Goal: Task Accomplishment & Management: Use online tool/utility

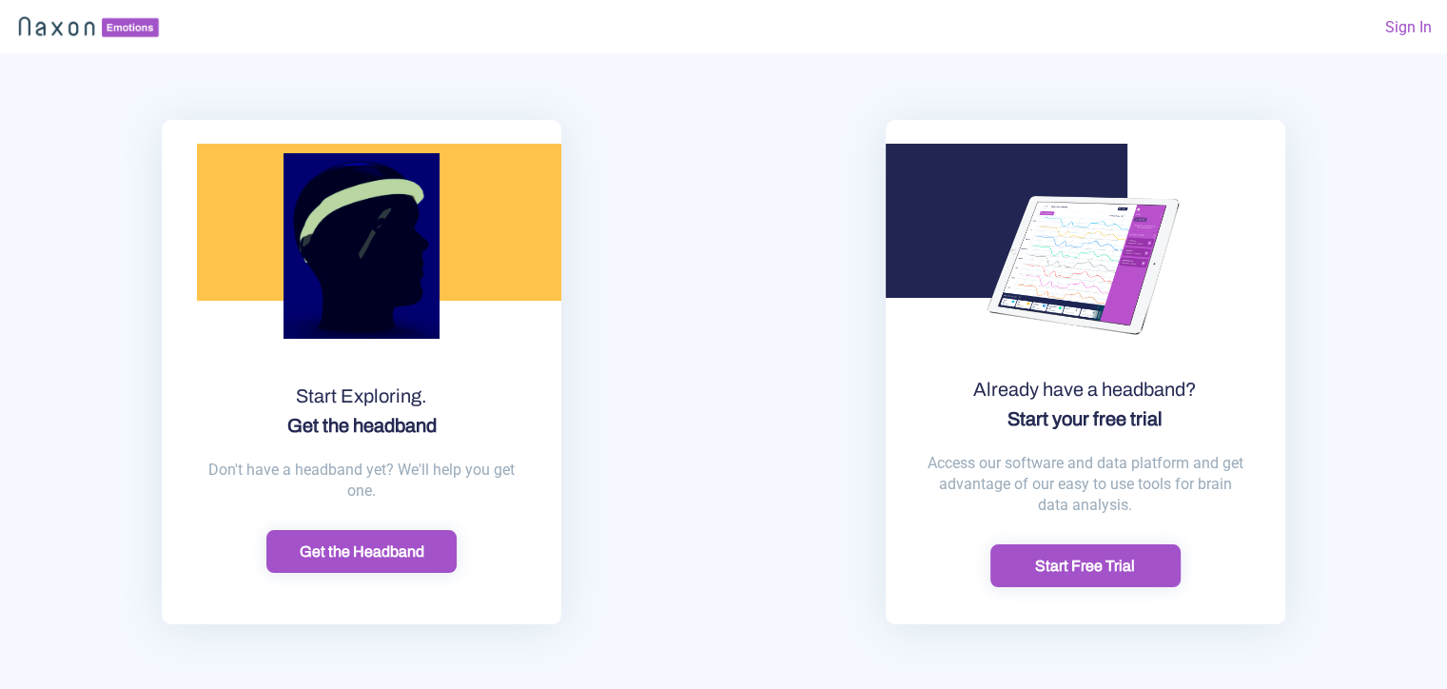
click at [1052, 558] on div "Start Free Trial" at bounding box center [1085, 566] width 179 height 20
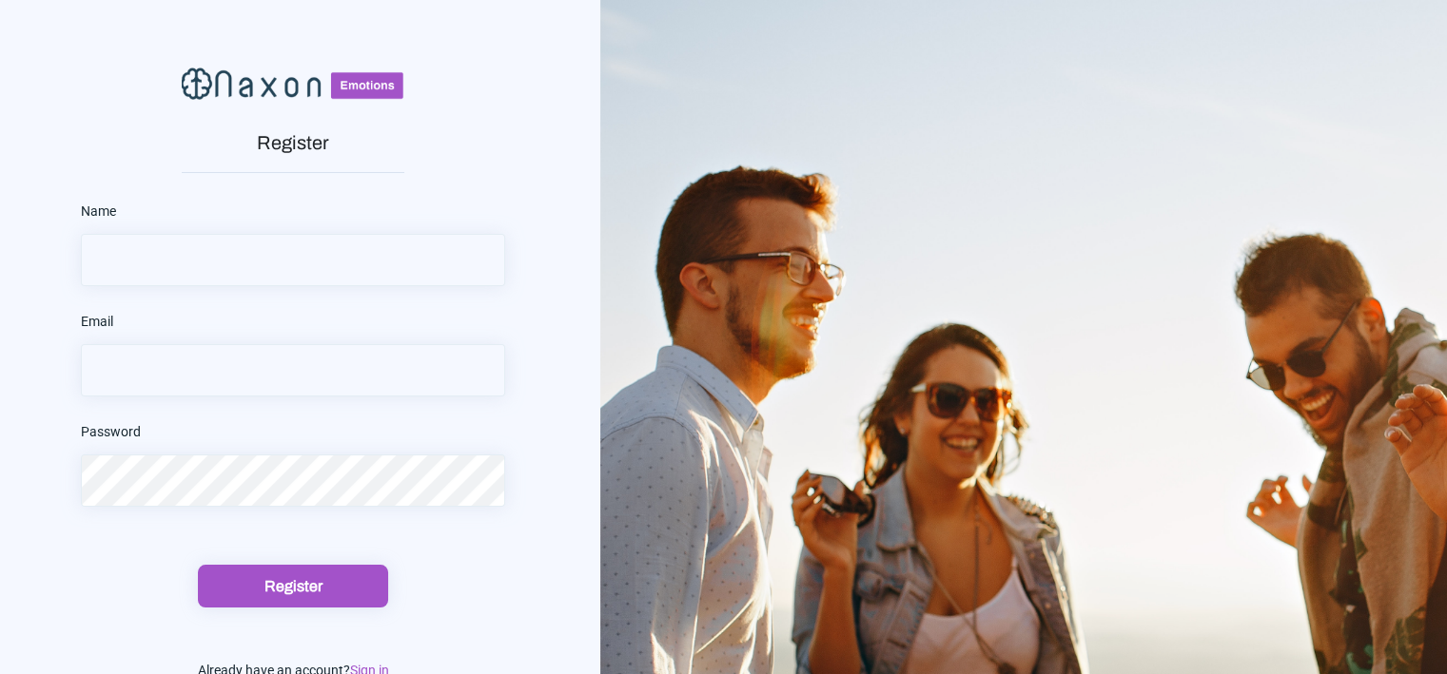
click at [293, 252] on input "text" at bounding box center [293, 260] width 424 height 52
click at [332, 255] on input "text" at bounding box center [293, 260] width 424 height 52
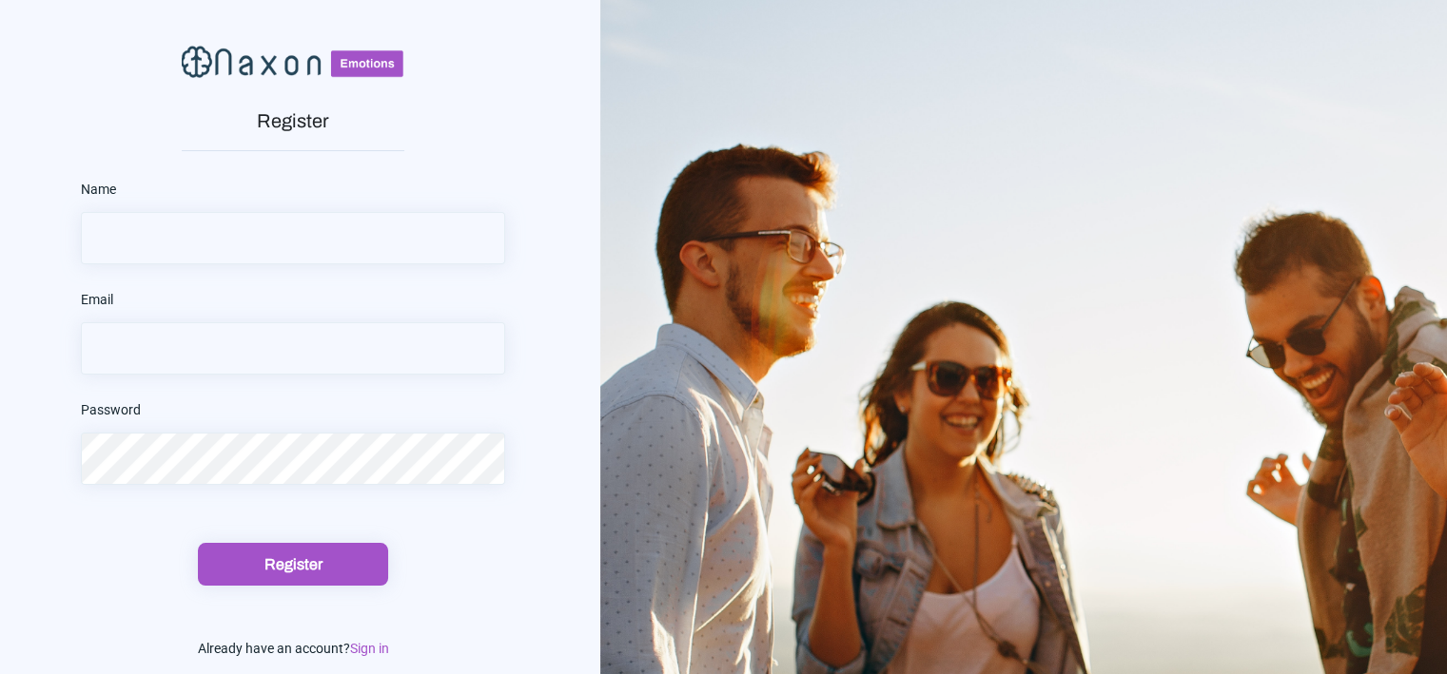
scroll to position [25, 0]
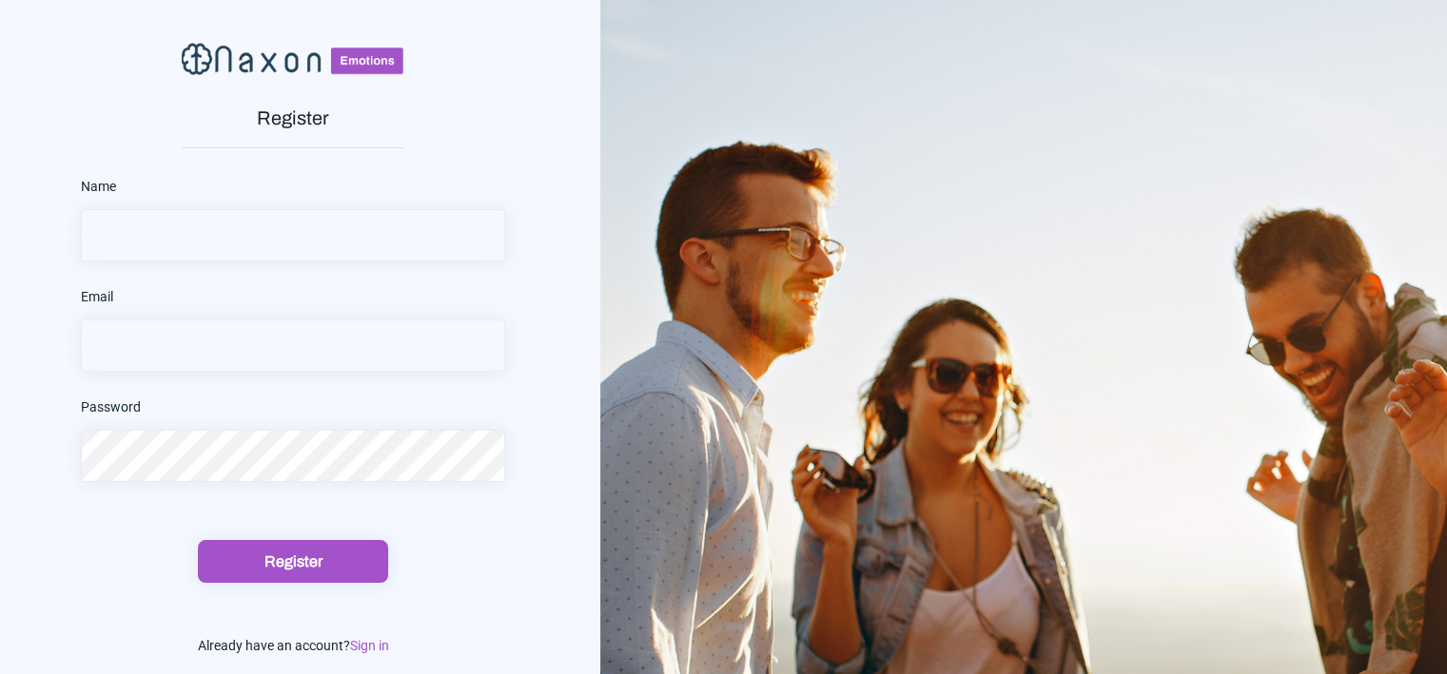
click at [355, 651] on span "Sign in" at bounding box center [369, 645] width 39 height 15
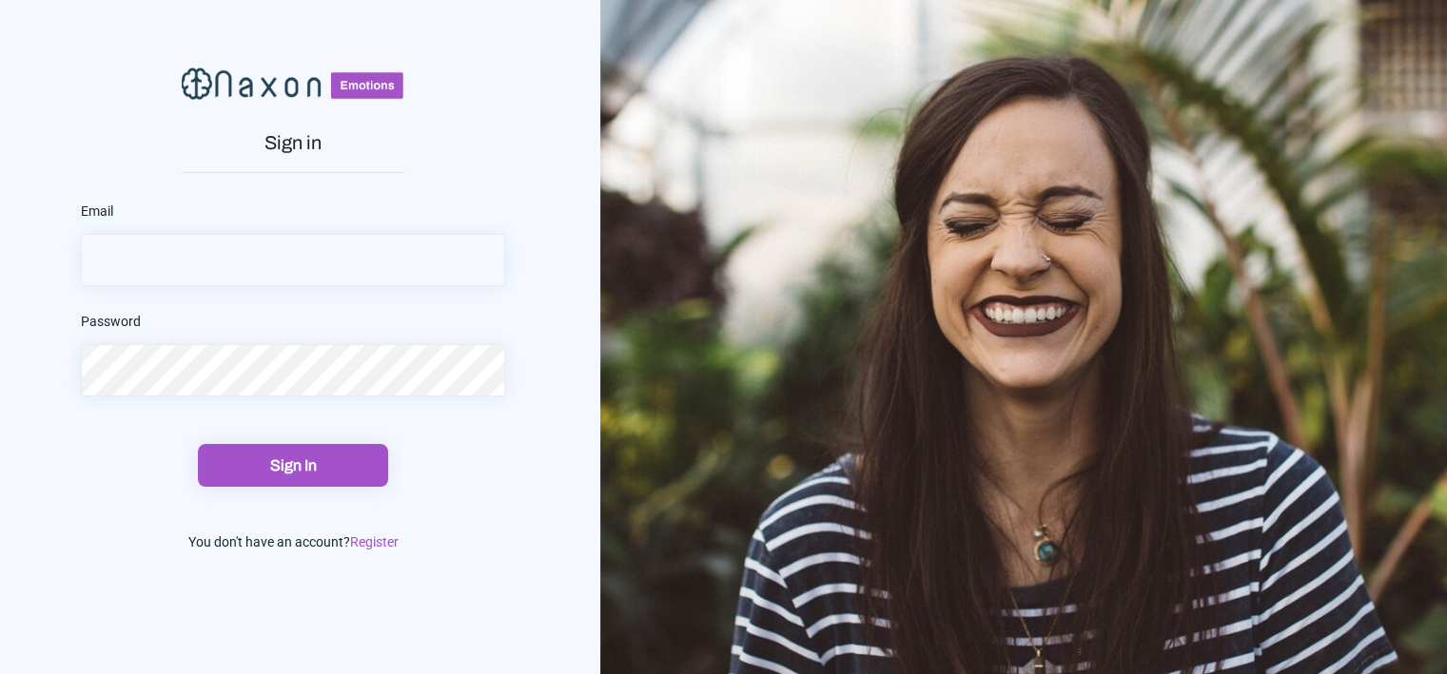
click at [391, 260] on input "email" at bounding box center [293, 260] width 424 height 52
click at [373, 545] on span "Register" at bounding box center [374, 542] width 49 height 15
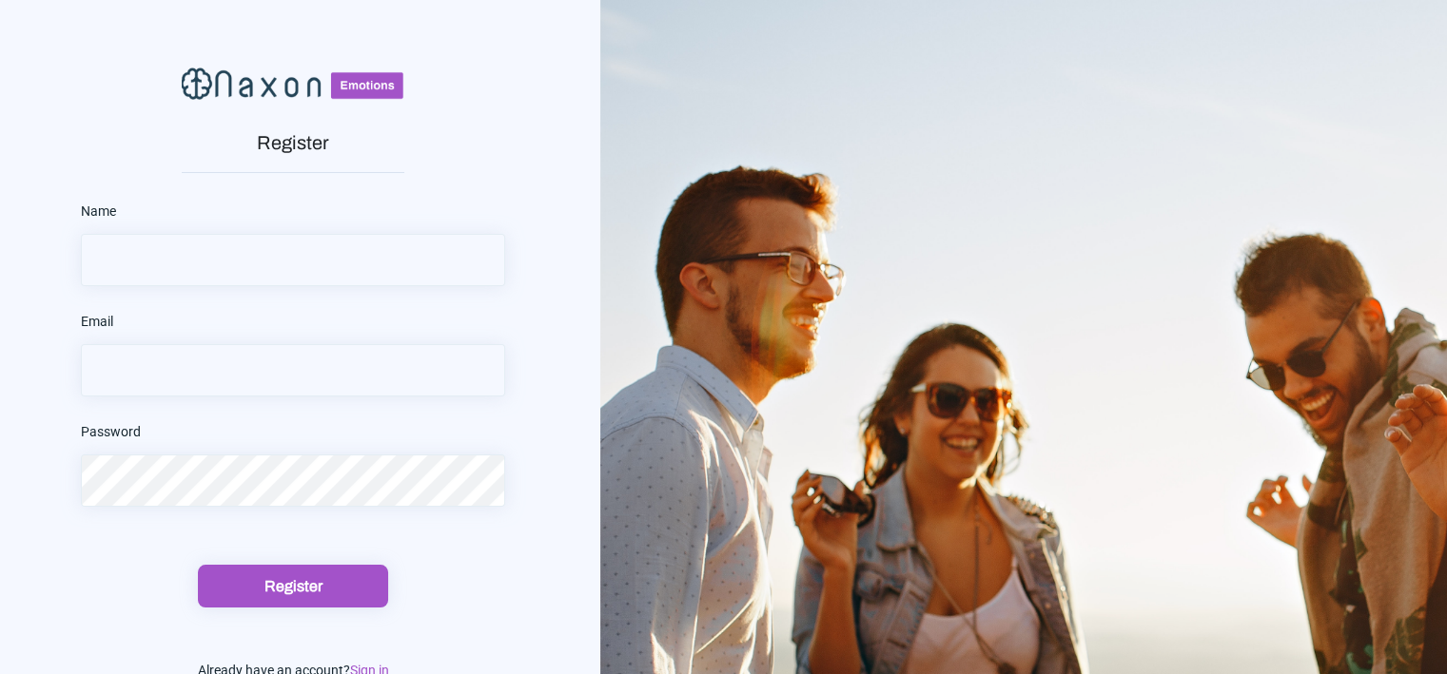
click at [304, 271] on input "text" at bounding box center [293, 260] width 424 height 52
type input "m"
type input "Marketing Quanam"
click at [274, 358] on input "email" at bounding box center [293, 370] width 424 height 52
type input "[EMAIL_ADDRESS][DOMAIN_NAME]"
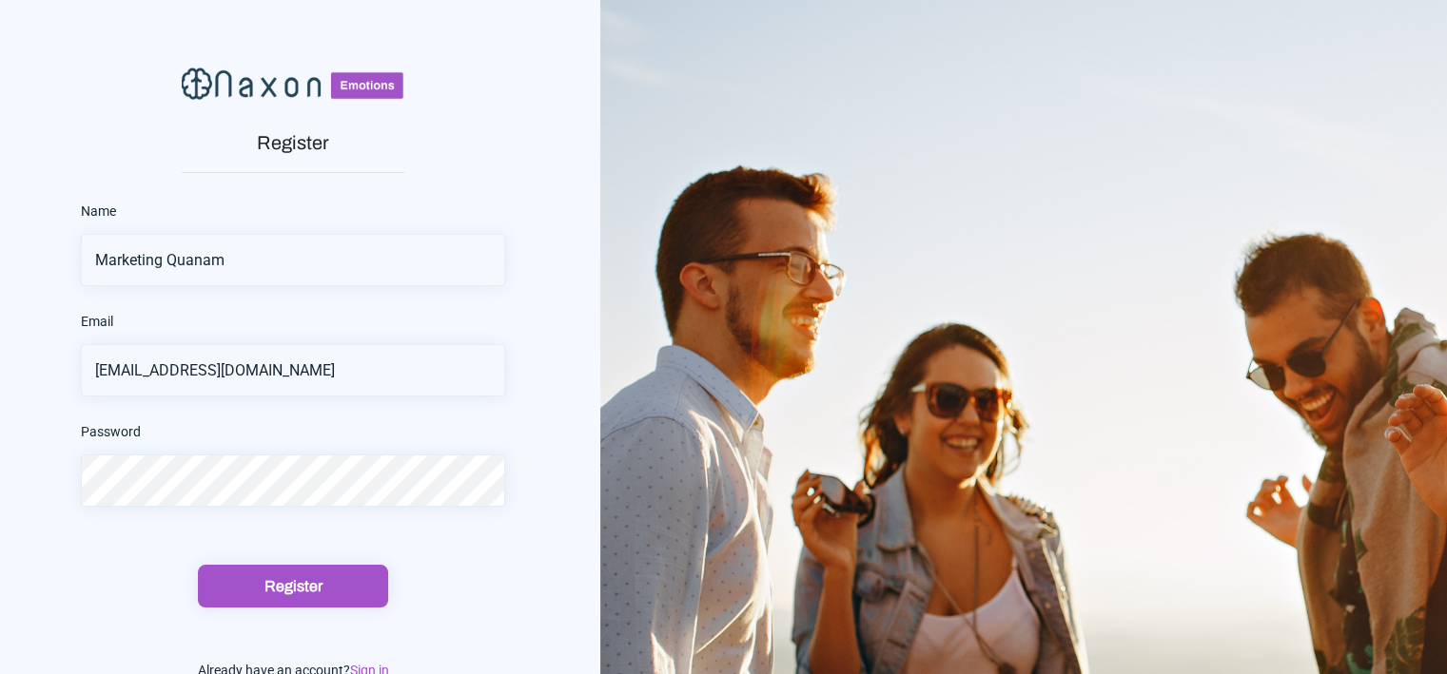
click at [198, 565] on button "Register" at bounding box center [293, 586] width 190 height 43
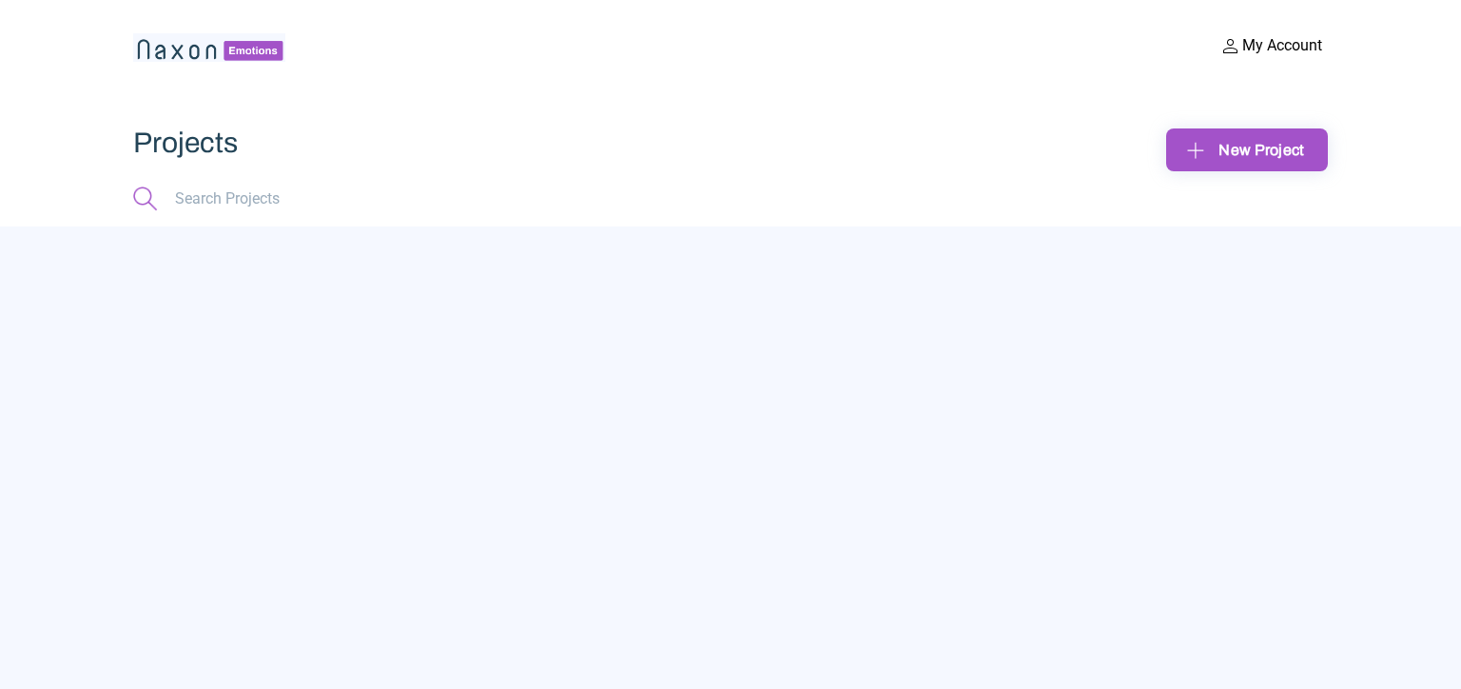
click at [1389, 292] on div at bounding box center [730, 457] width 1461 height 462
click at [1212, 154] on div "New Project" at bounding box center [1246, 149] width 131 height 29
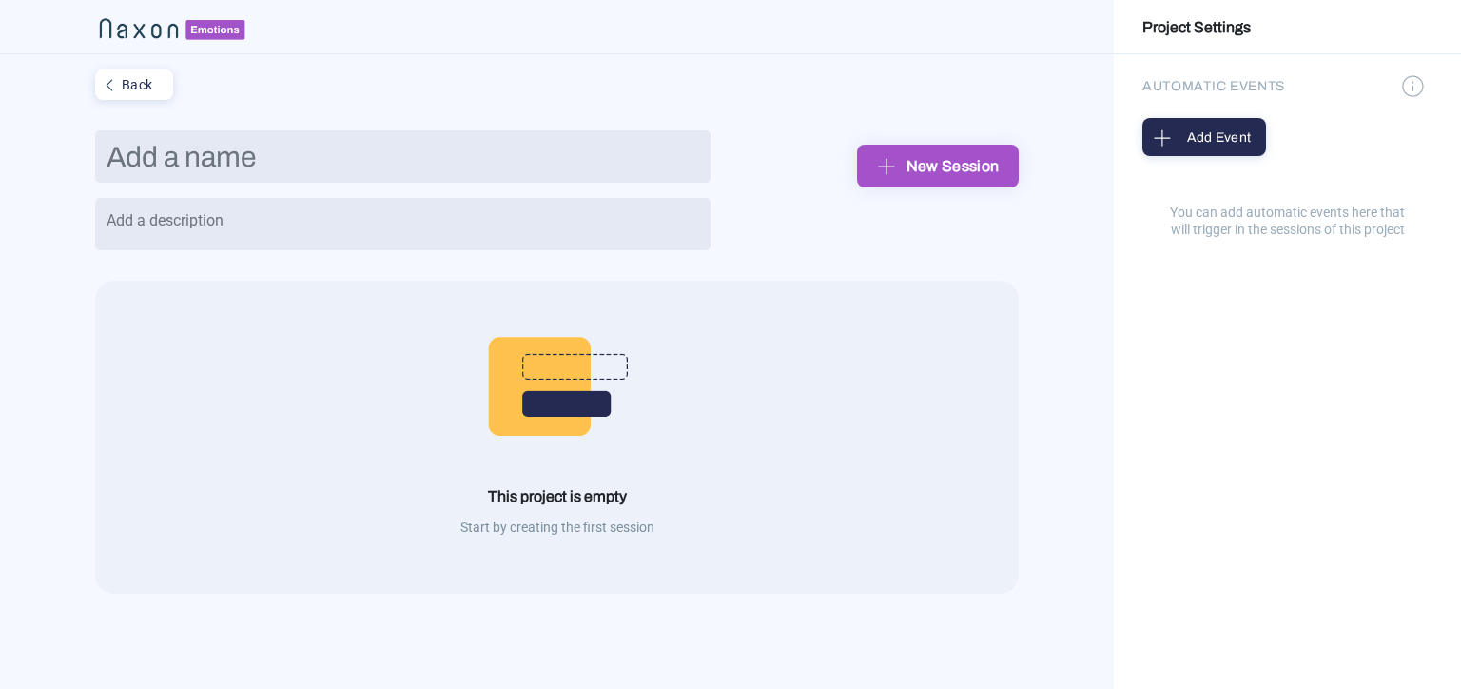
click at [359, 168] on input "text" at bounding box center [402, 156] width 615 height 52
click at [361, 154] on input "text" at bounding box center [402, 156] width 615 height 52
type input "Prueba"
click at [902, 167] on div "New Session" at bounding box center [937, 165] width 131 height 29
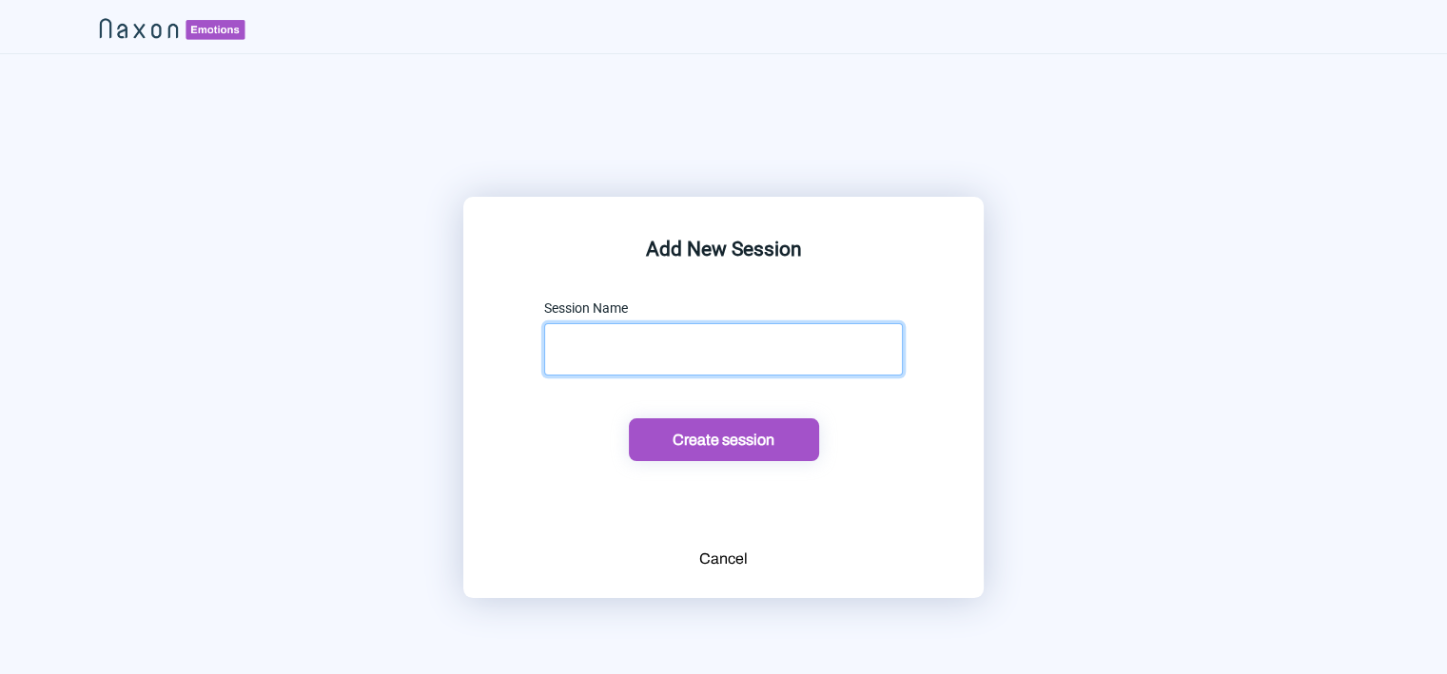
click at [610, 359] on input "text" at bounding box center [723, 349] width 359 height 52
type input "Prueba"
click at [693, 421] on button "Create session" at bounding box center [724, 440] width 190 height 43
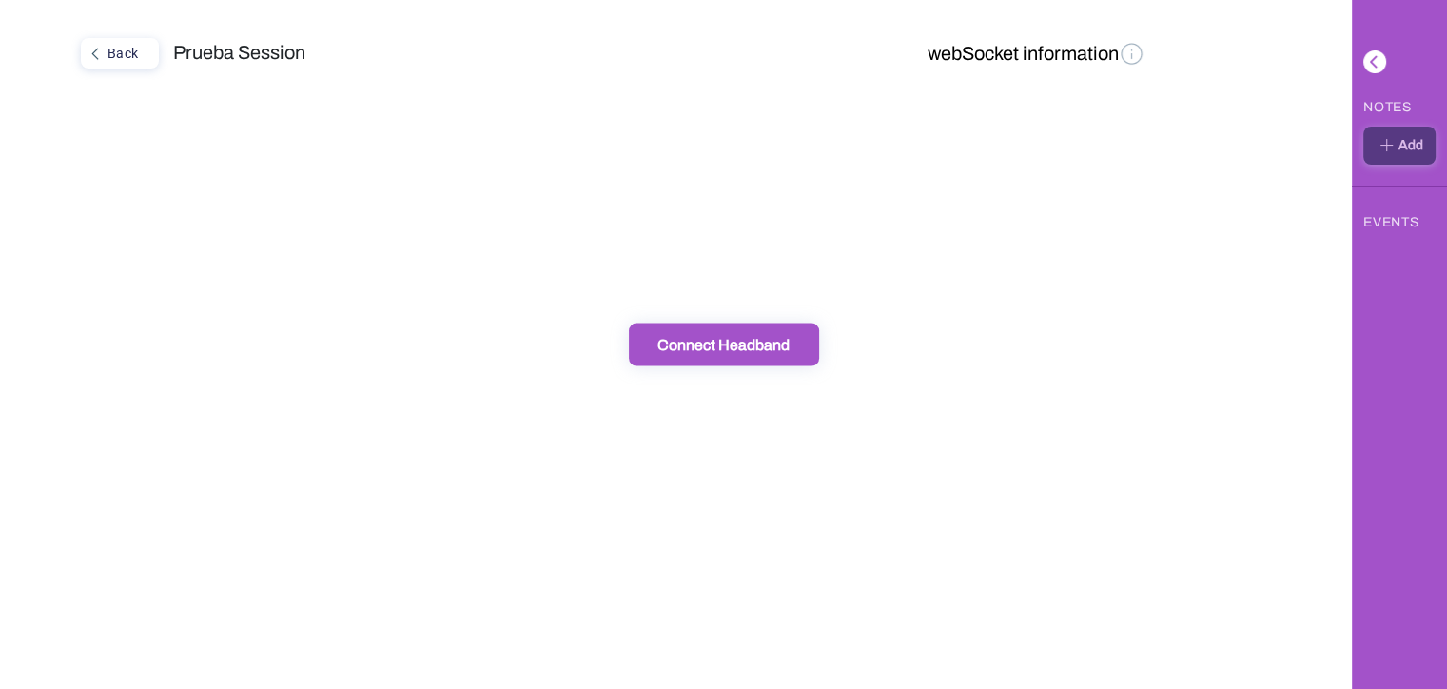
click at [736, 360] on button "Connect Headband" at bounding box center [724, 344] width 190 height 43
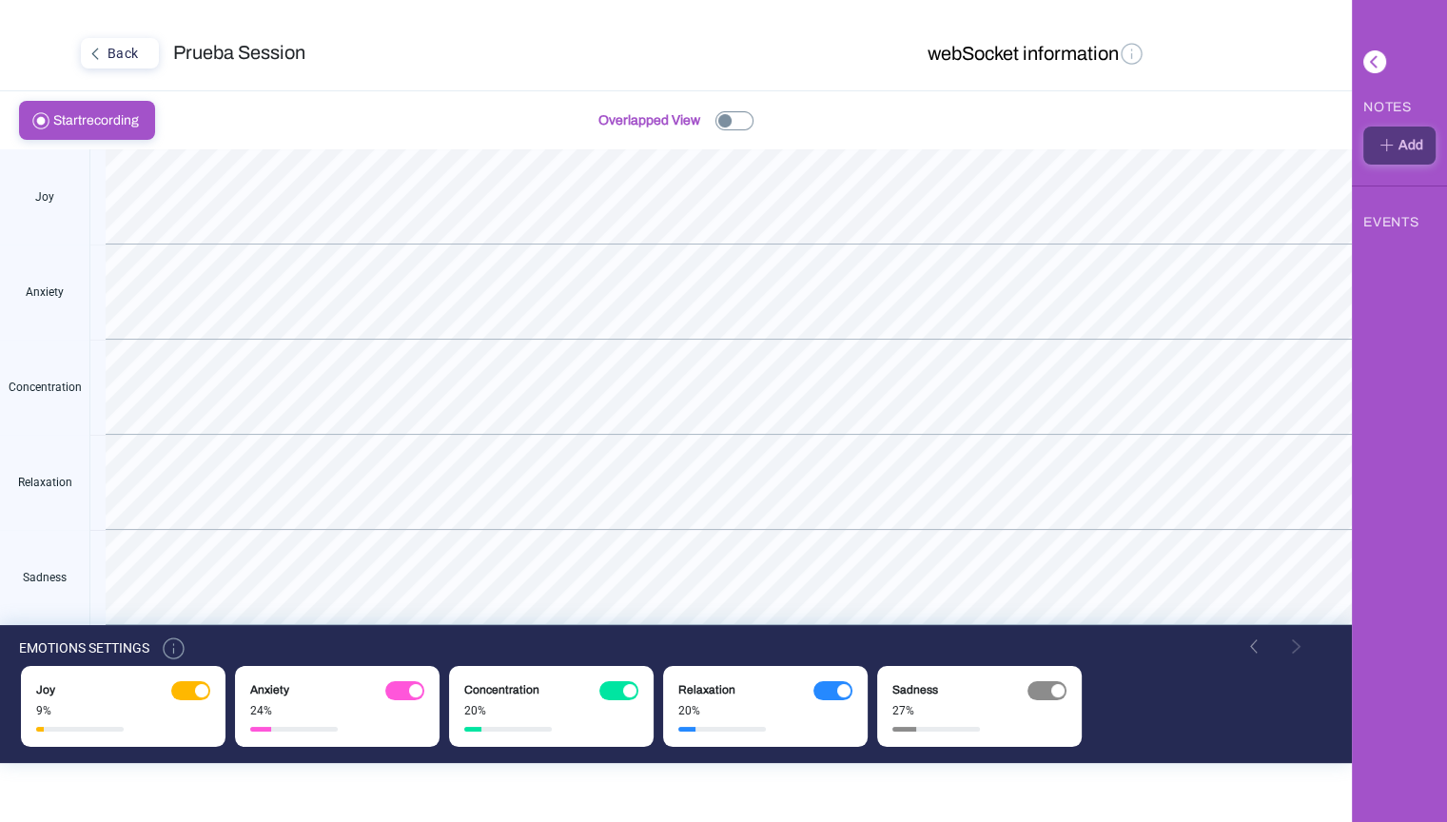
click at [737, 119] on img at bounding box center [734, 120] width 38 height 19
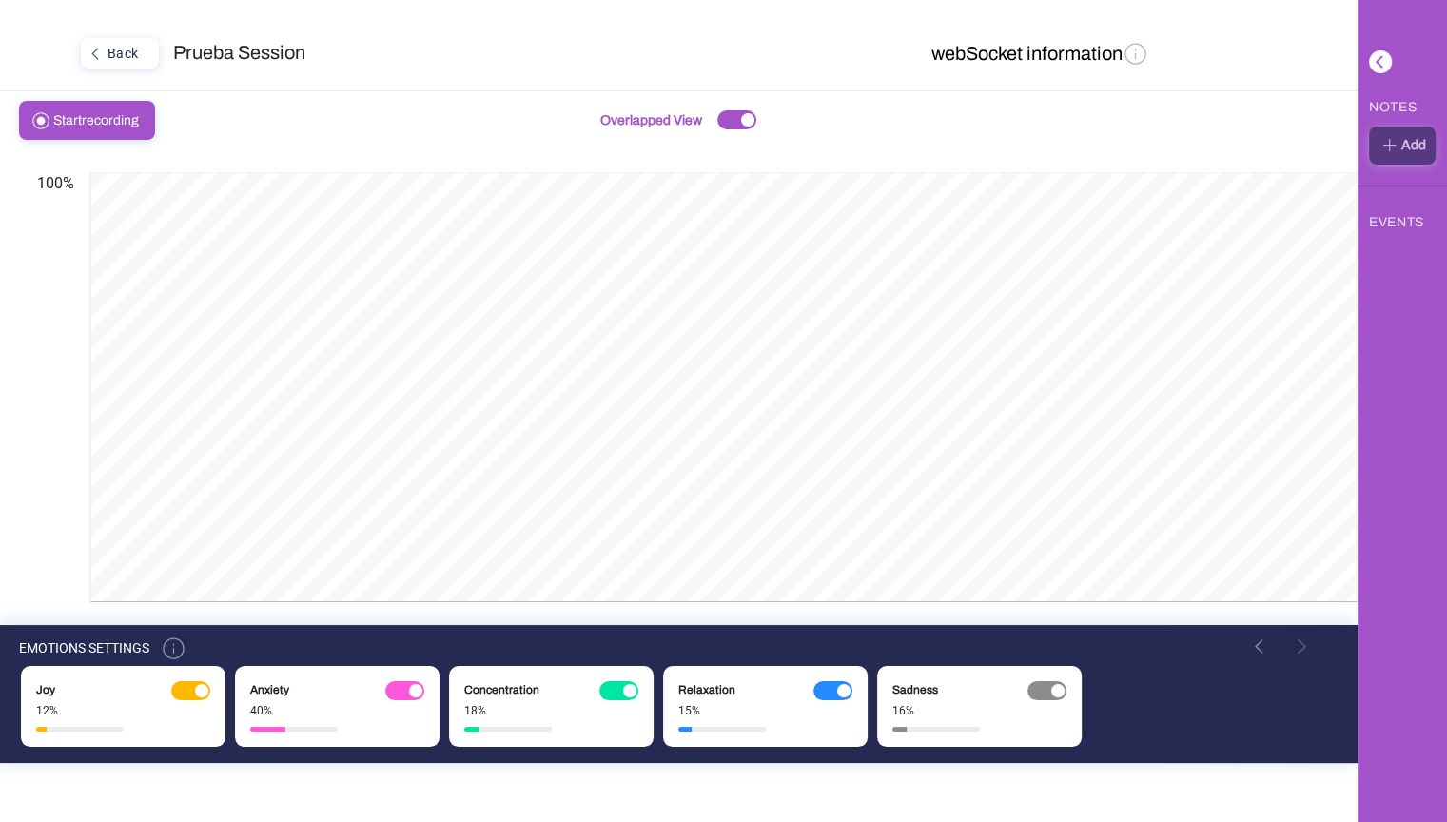
click at [139, 110] on span "Start recording" at bounding box center [101, 120] width 97 height 37
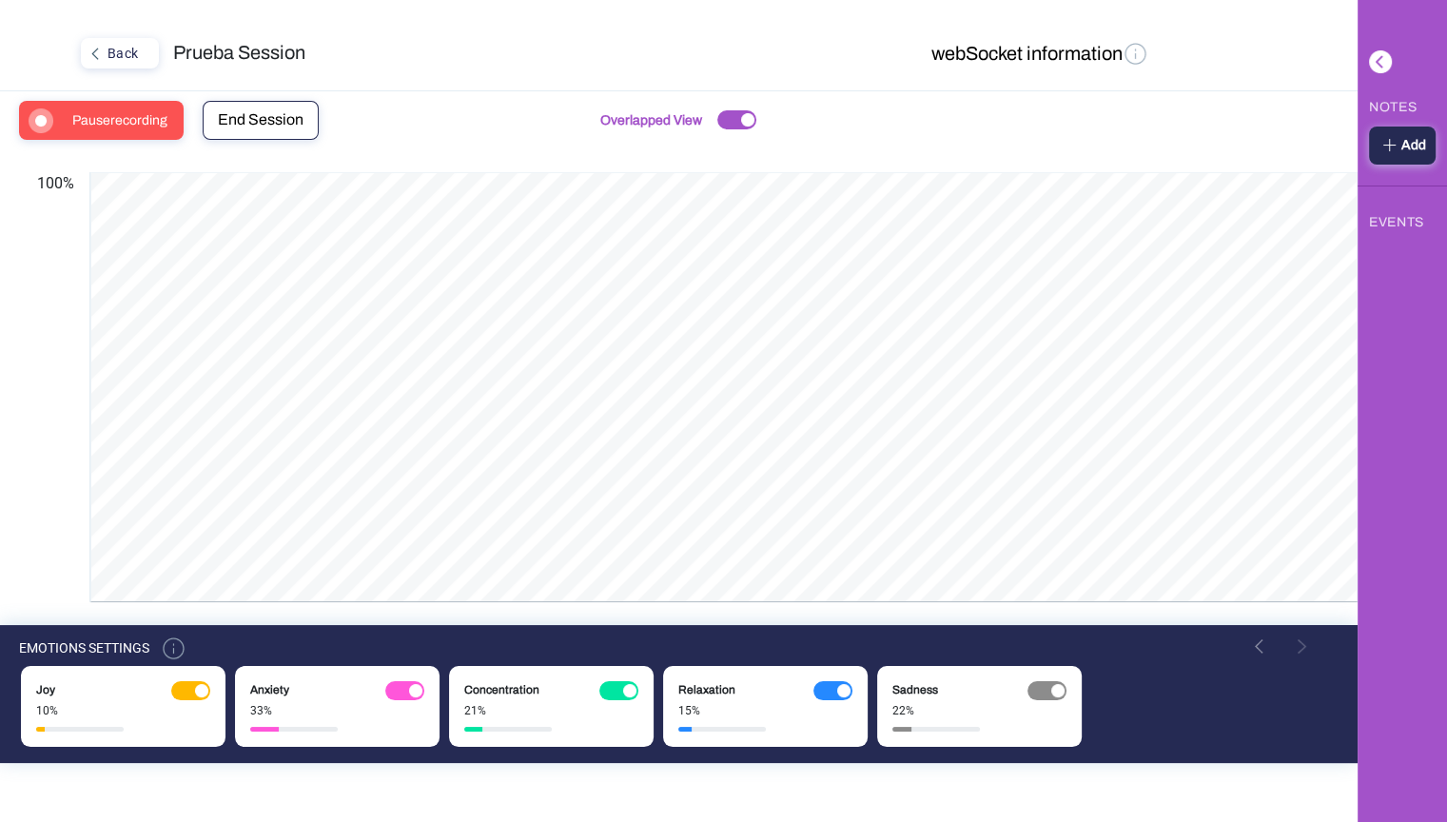
click at [137, 121] on span "Pause recording" at bounding box center [125, 120] width 107 height 37
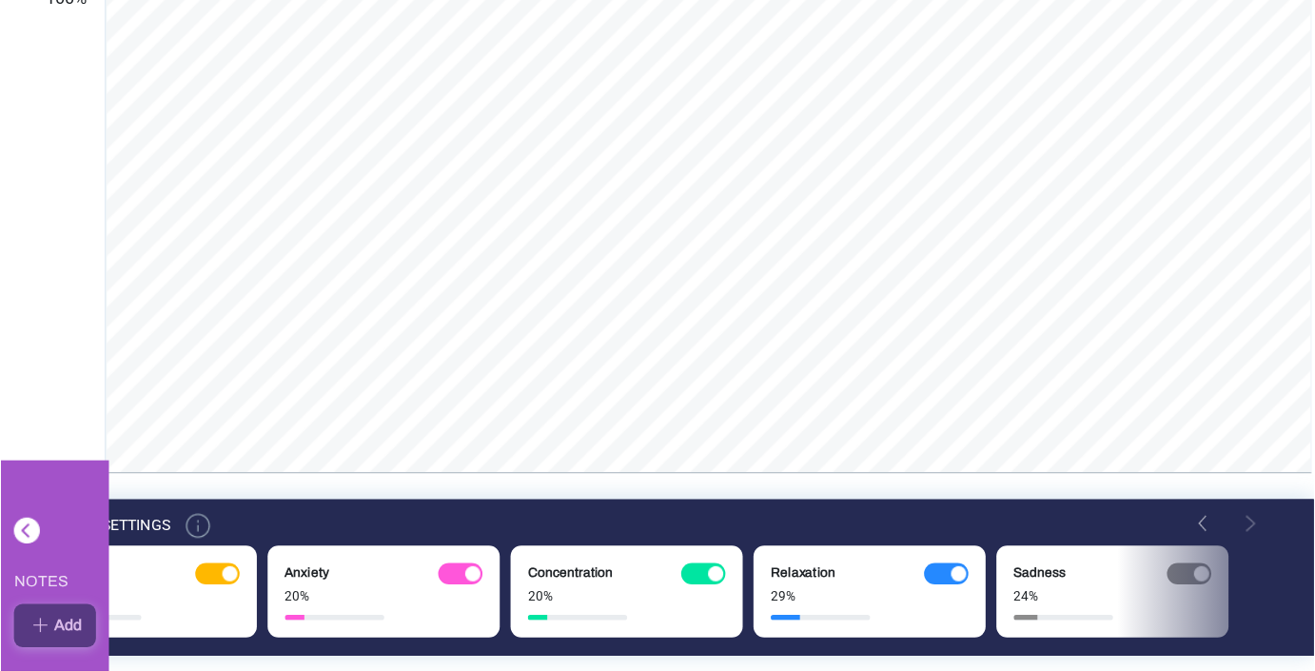
scroll to position [186, 0]
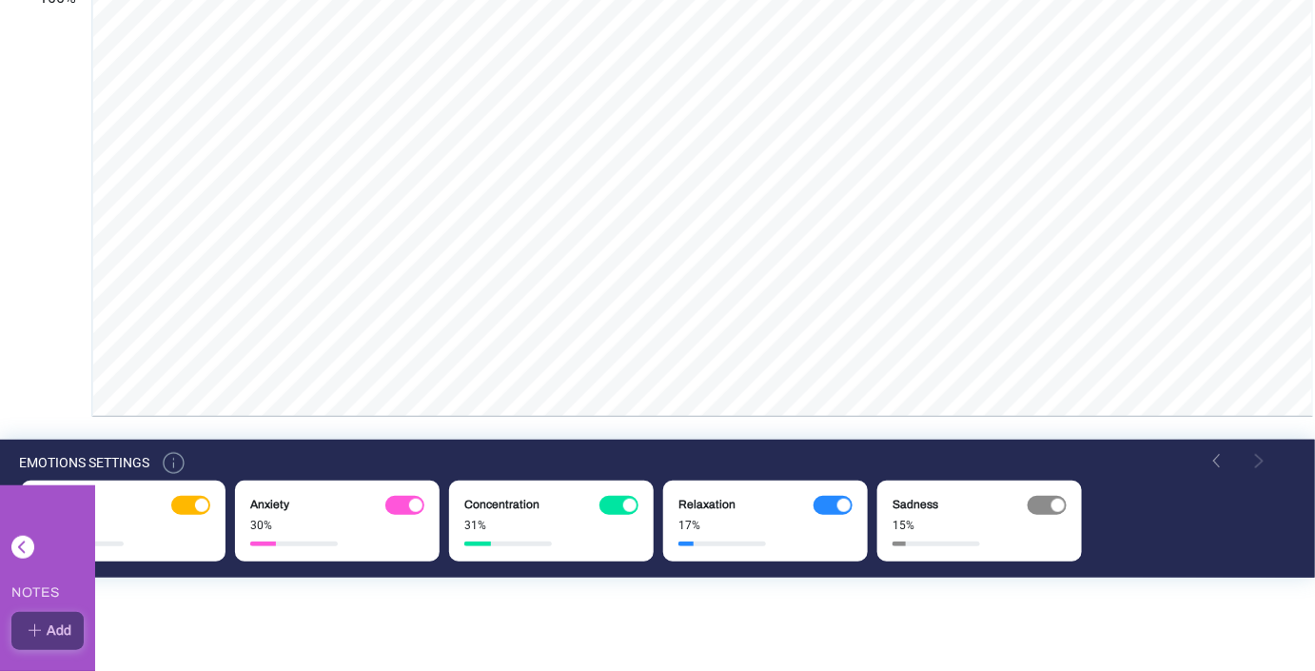
drag, startPoint x: 1117, startPoint y: 9, endPoint x: 504, endPoint y: 603, distance: 853.7
click at [504, 485] on html "Back Prueba Session webSocket information Resume recording End Session Overlapp…" at bounding box center [657, 149] width 1315 height 671
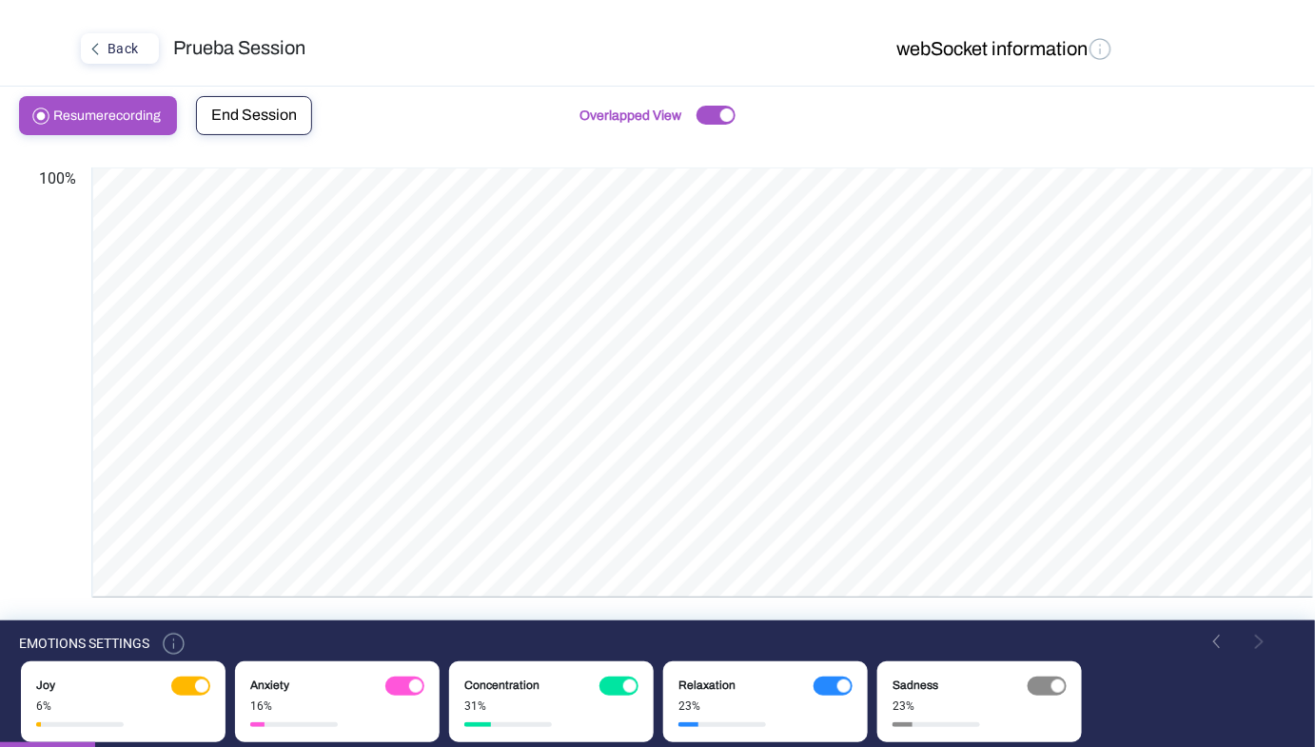
scroll to position [0, 0]
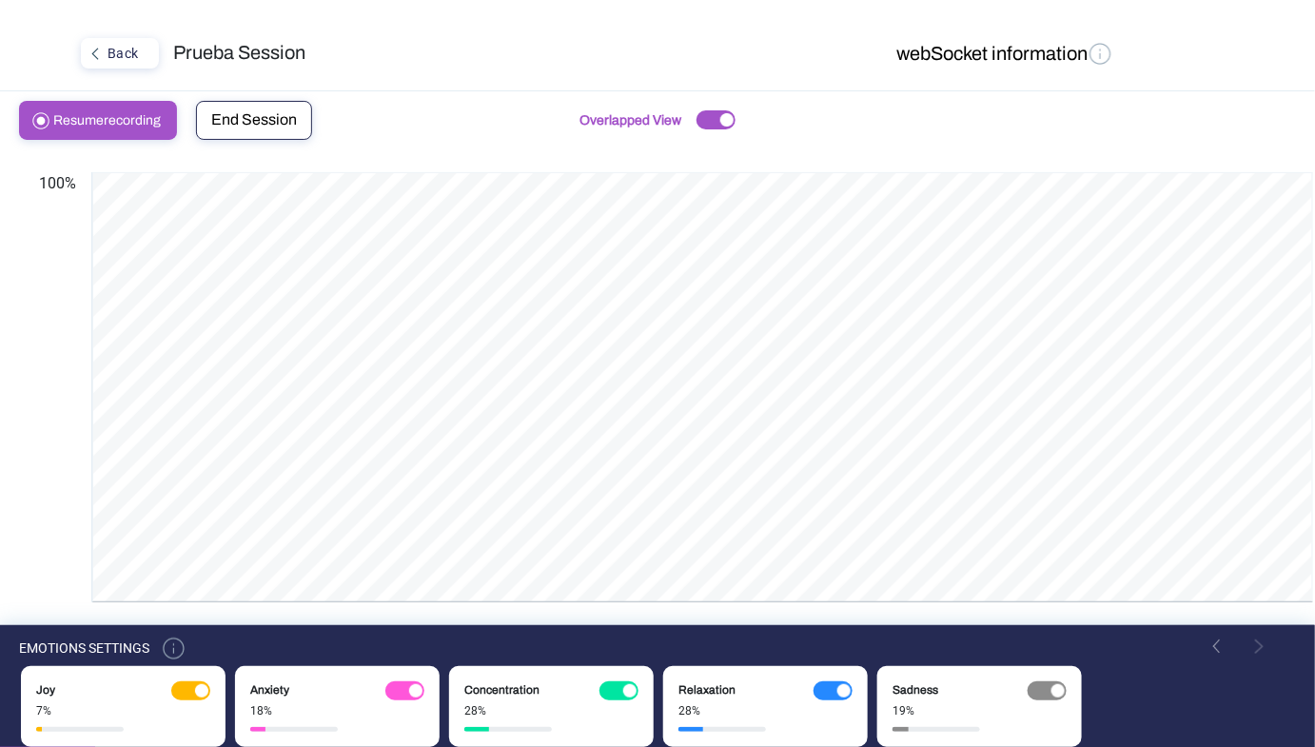
click at [309, 134] on button "End Session" at bounding box center [254, 120] width 116 height 39
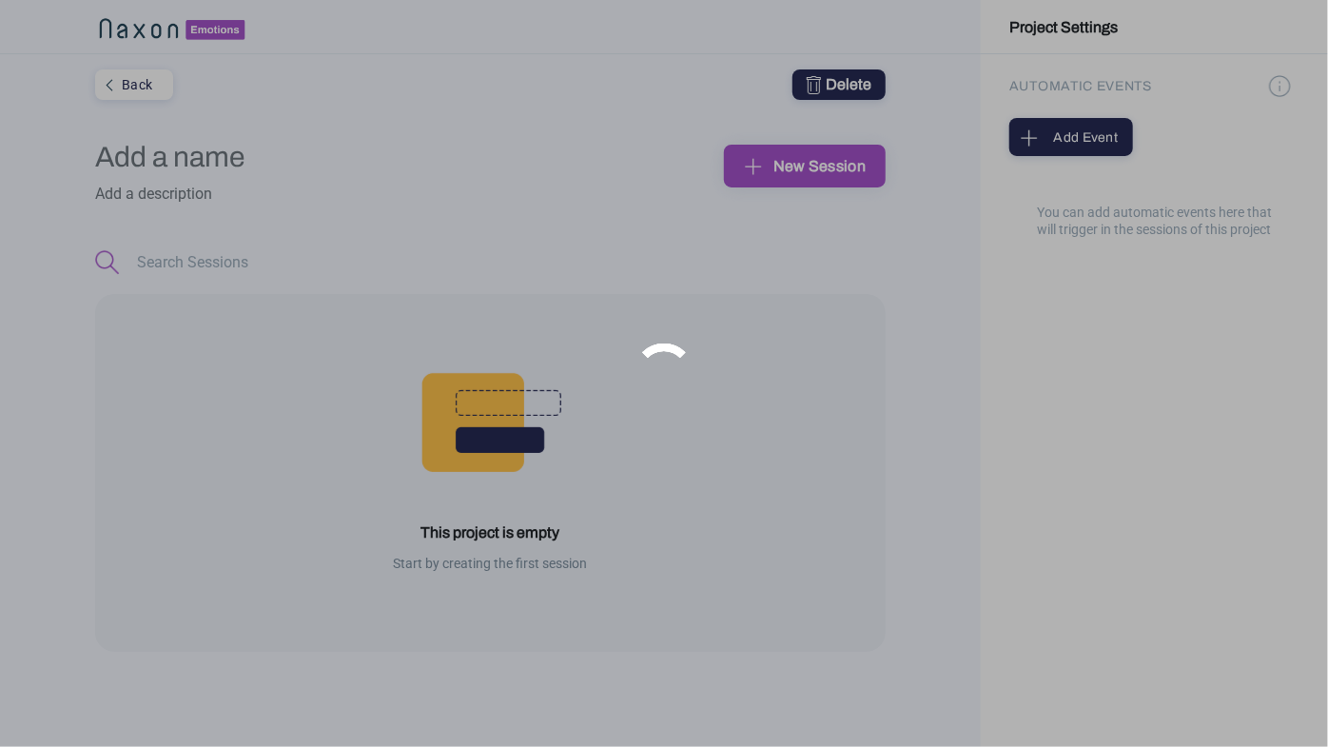
type input "Prueba"
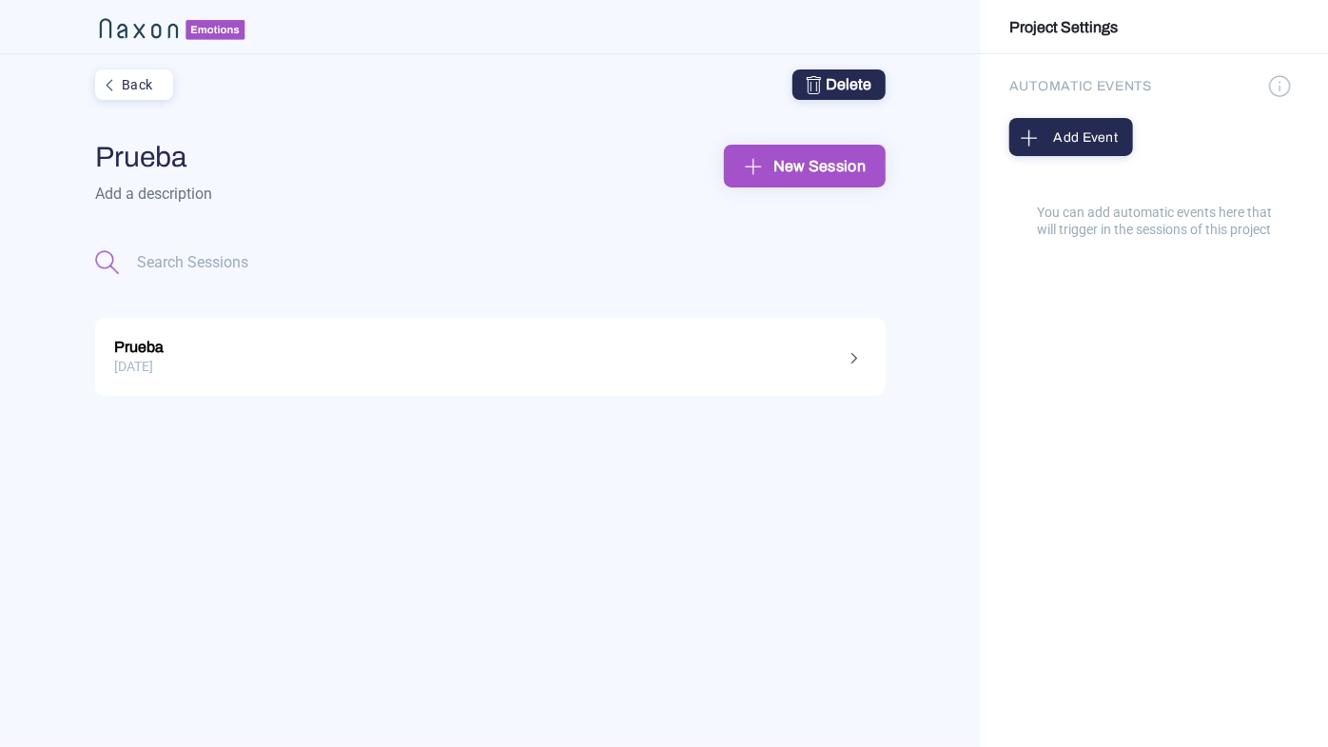
click at [853, 360] on img at bounding box center [855, 357] width 23 height 23
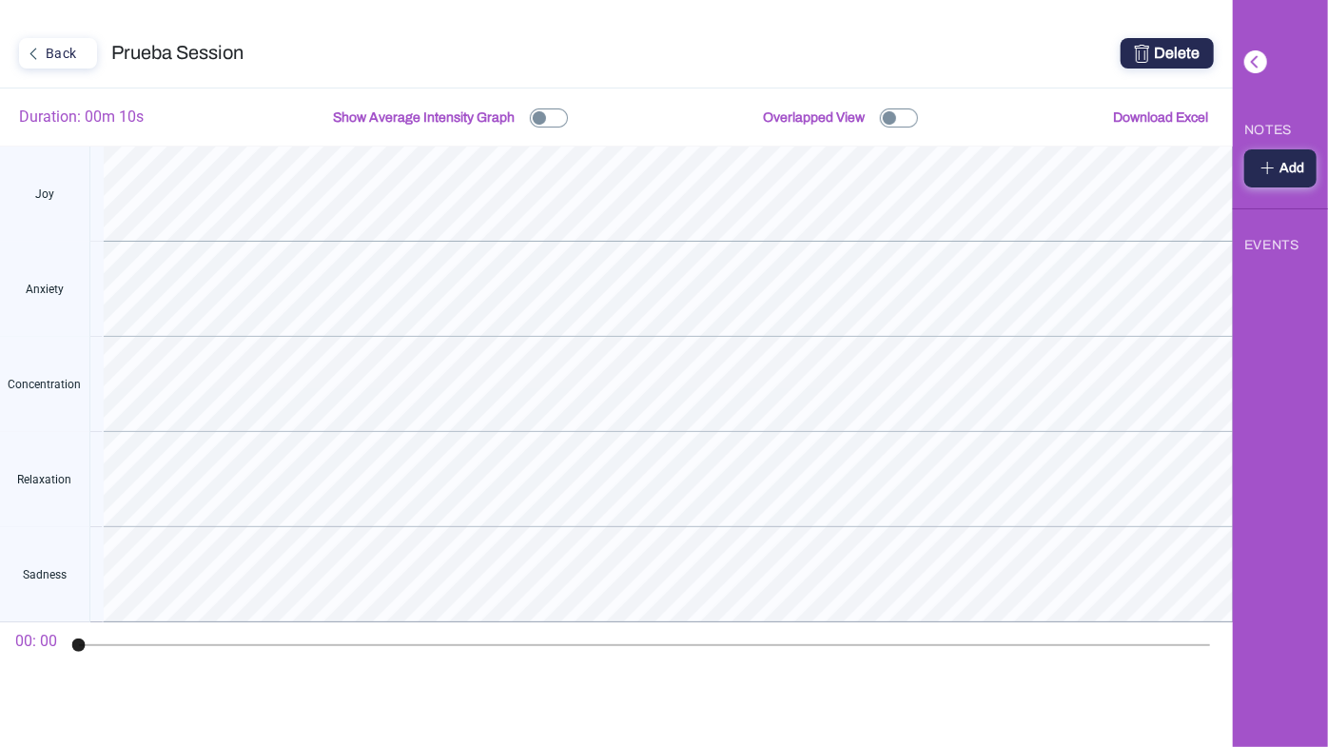
click at [55, 52] on div "Back" at bounding box center [56, 53] width 70 height 25
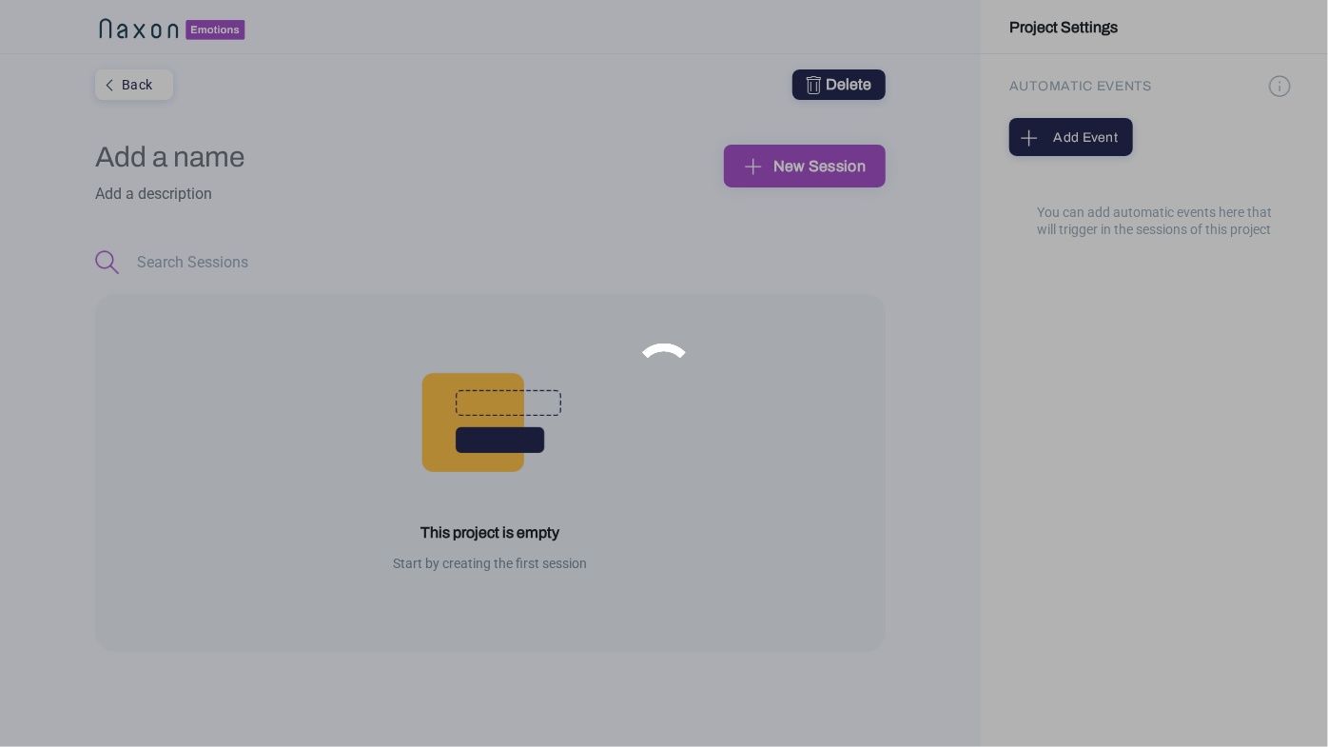
type input "Prueba"
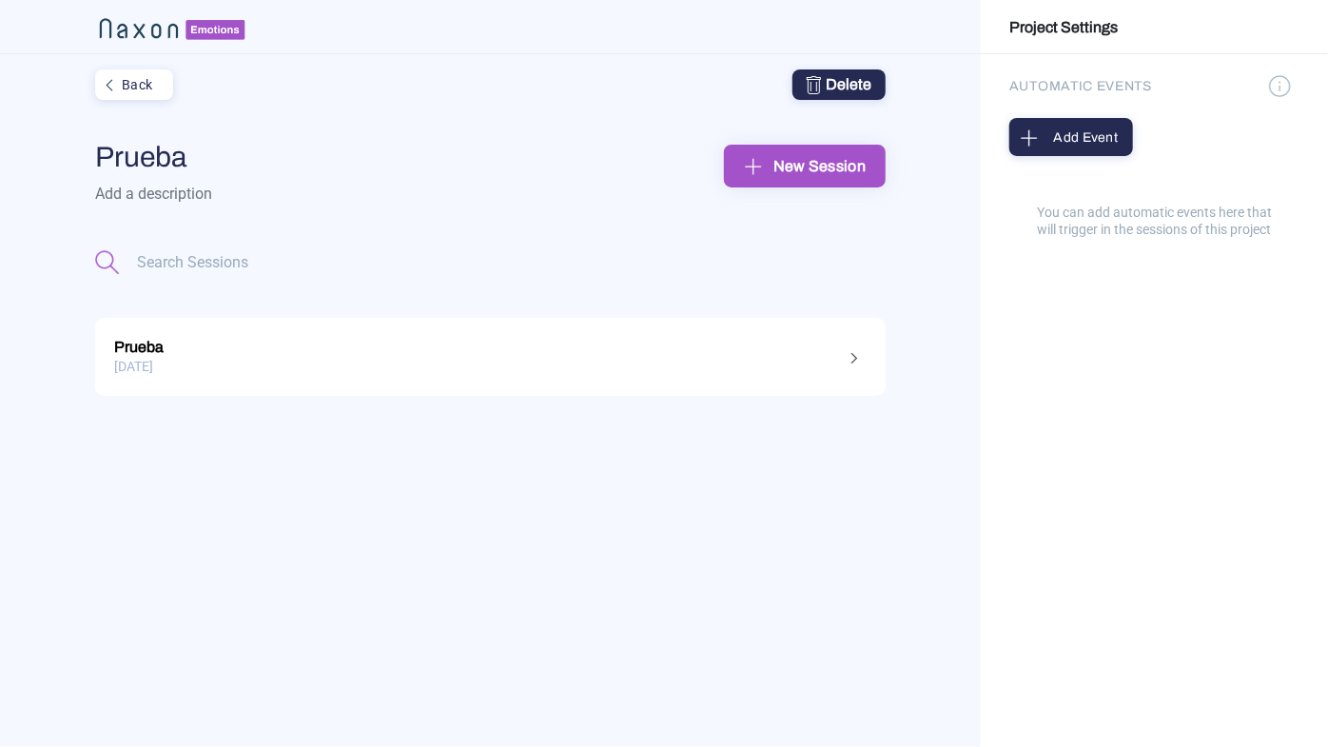
click at [772, 162] on div "New Session" at bounding box center [804, 165] width 131 height 29
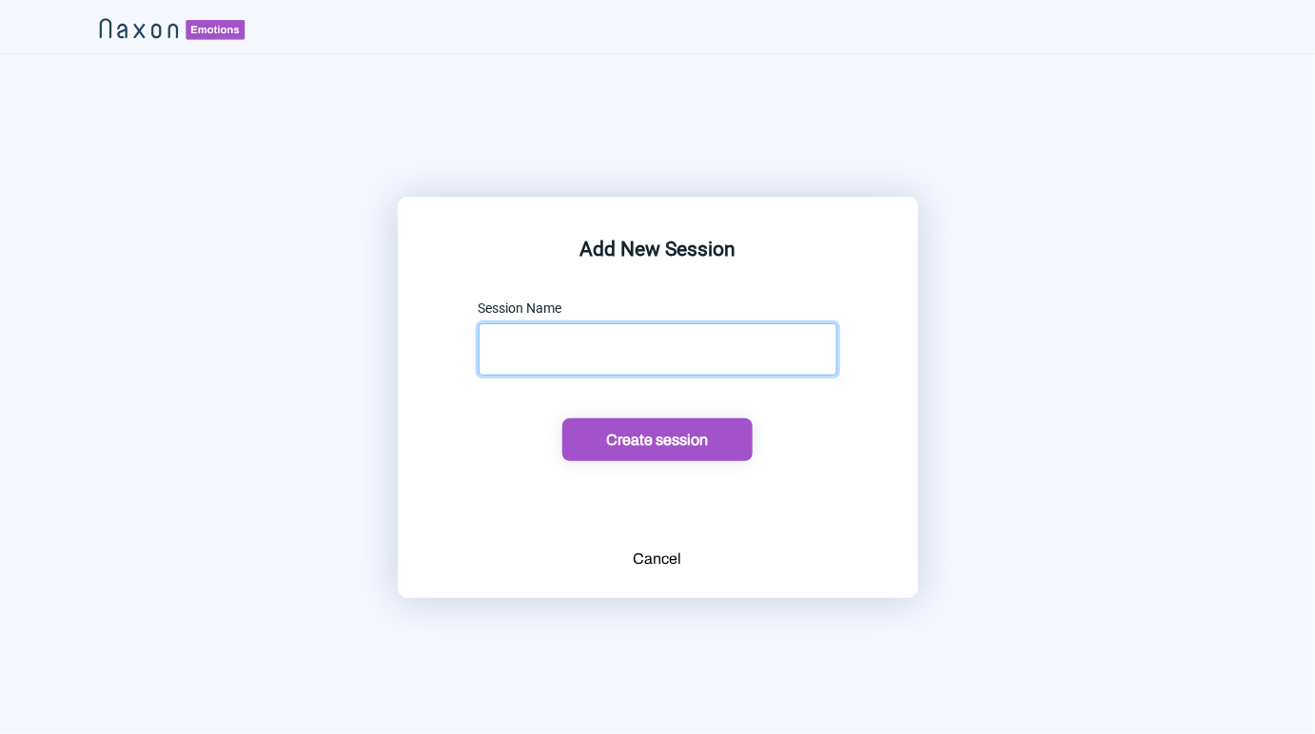
click at [738, 335] on input "text" at bounding box center [657, 349] width 359 height 52
type input "Prueba"
click at [562, 419] on button "Create session" at bounding box center [657, 440] width 190 height 43
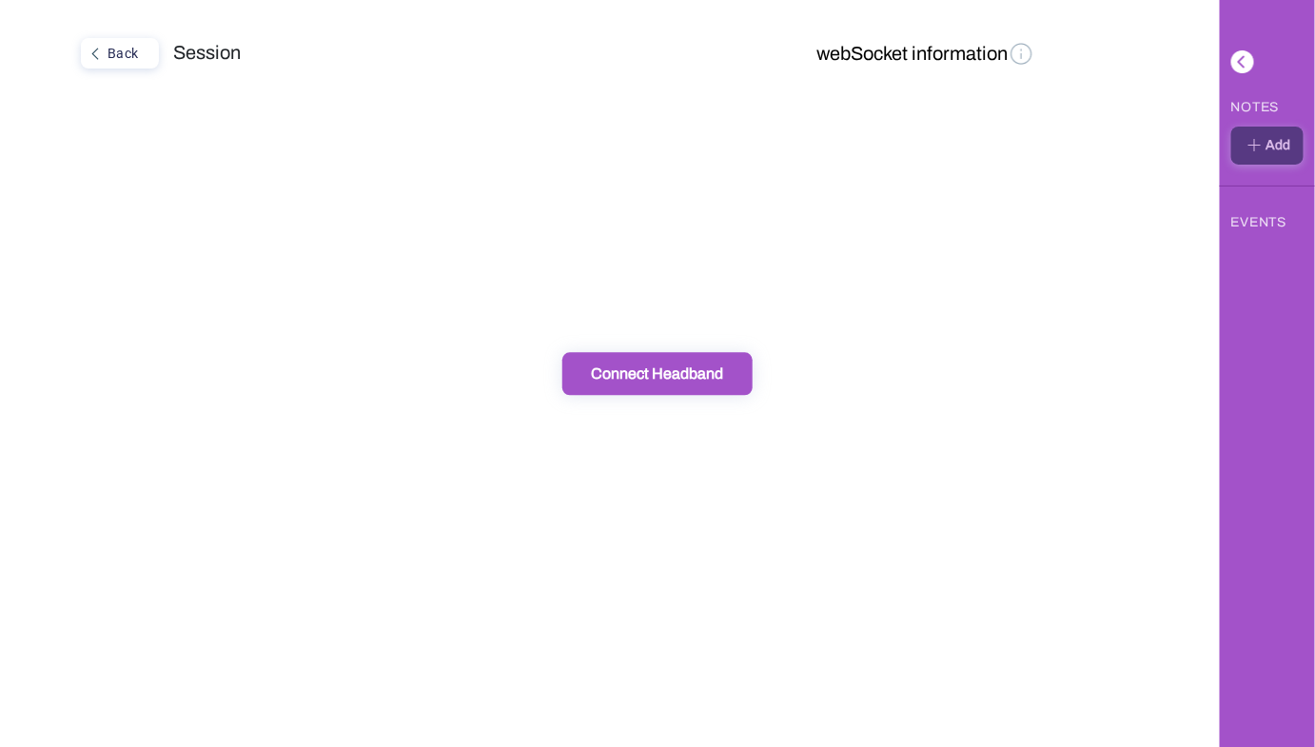
click at [708, 375] on div "Connect Headband" at bounding box center [657, 373] width 179 height 20
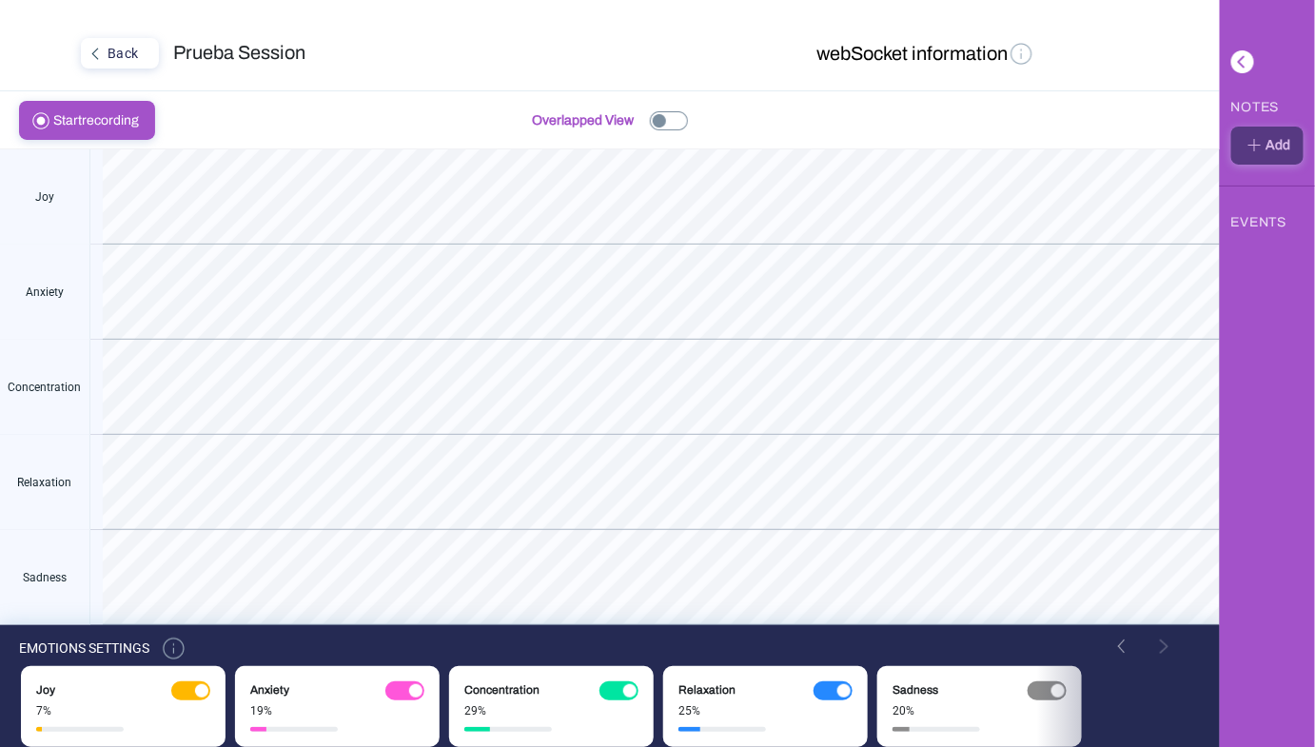
click at [677, 119] on img at bounding box center [669, 120] width 38 height 19
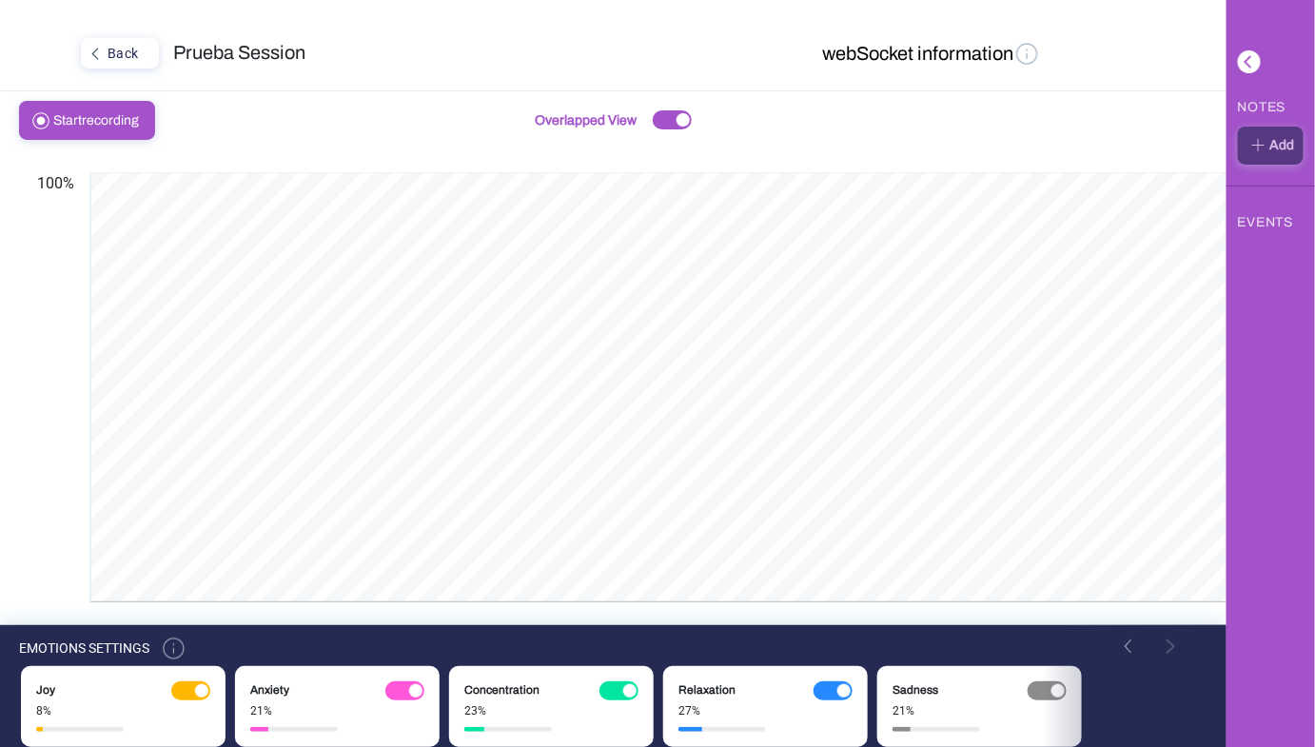
click at [168, 649] on img at bounding box center [174, 648] width 27 height 27
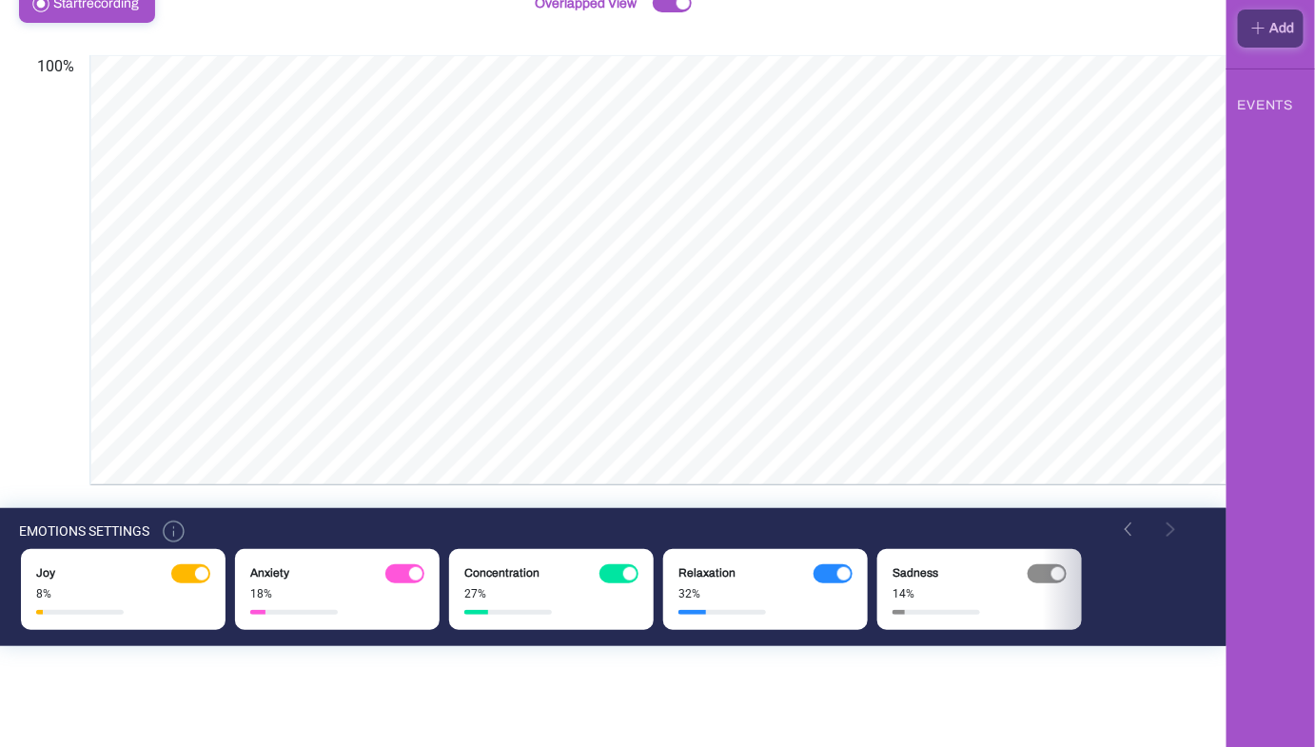
scroll to position [123, 0]
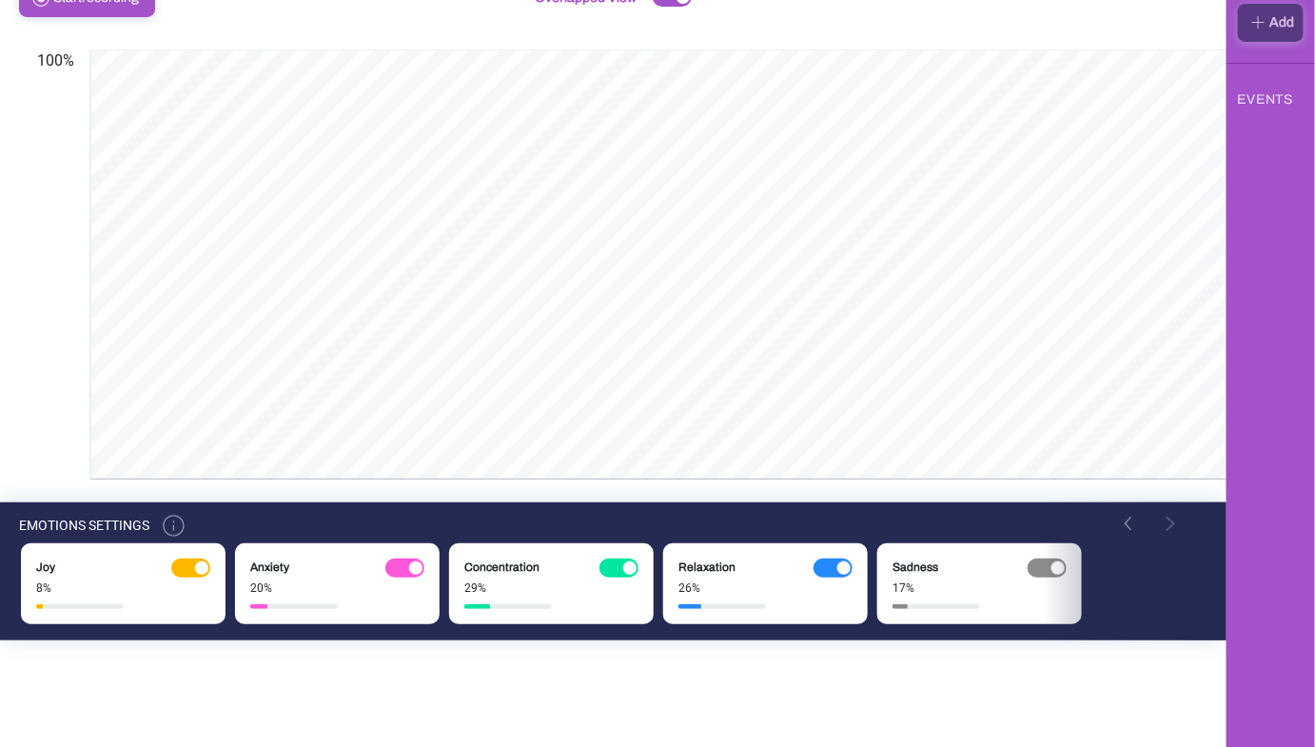
click at [164, 523] on img at bounding box center [174, 525] width 27 height 27
click at [409, 573] on img at bounding box center [415, 567] width 13 height 13
click at [611, 565] on div at bounding box center [618, 567] width 39 height 19
click at [844, 565] on img at bounding box center [843, 567] width 13 height 13
click at [1052, 563] on img at bounding box center [1057, 567] width 13 height 13
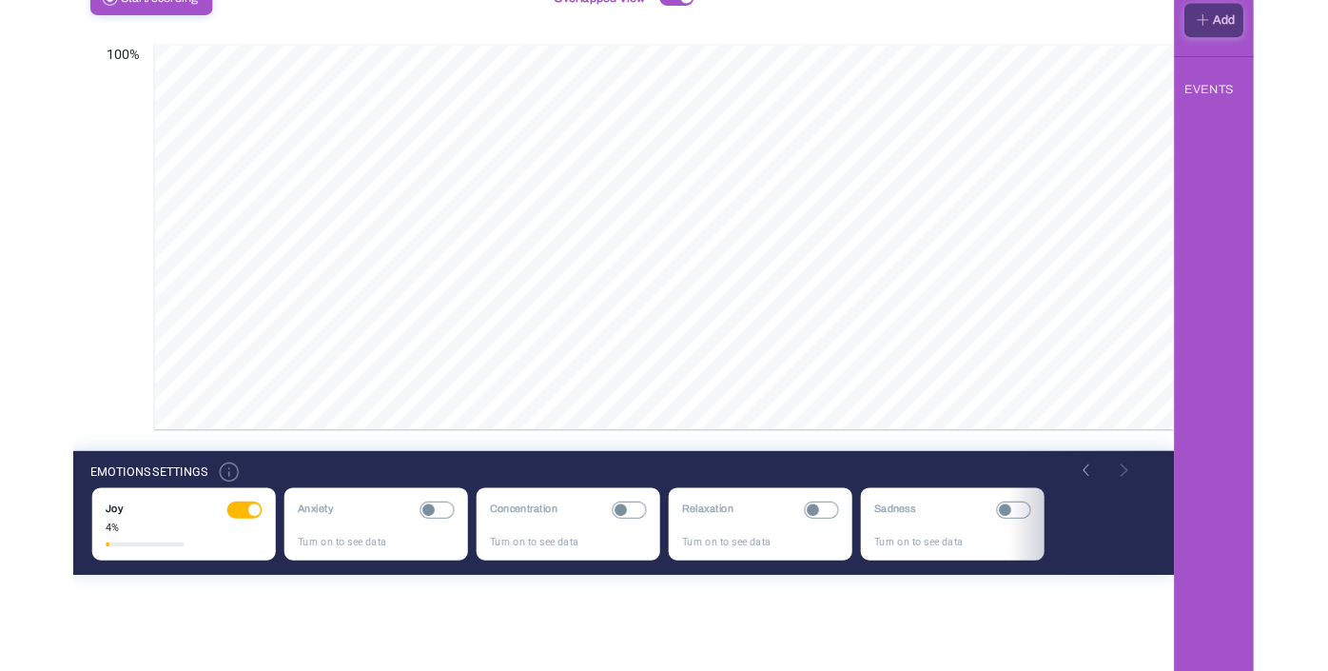
scroll to position [0, 0]
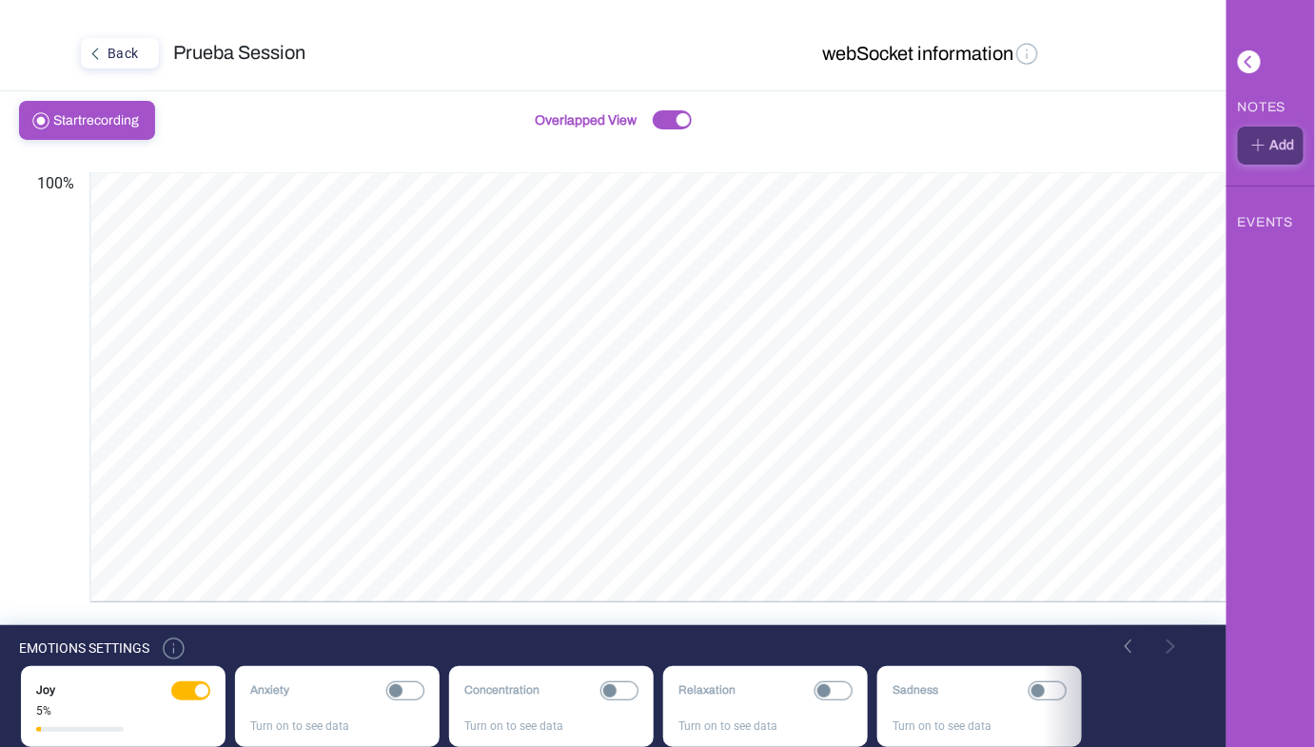
click at [421, 681] on img at bounding box center [405, 690] width 38 height 19
click at [605, 688] on img at bounding box center [619, 690] width 38 height 19
click at [841, 685] on img at bounding box center [833, 690] width 38 height 19
click at [1041, 688] on img at bounding box center [1047, 690] width 38 height 19
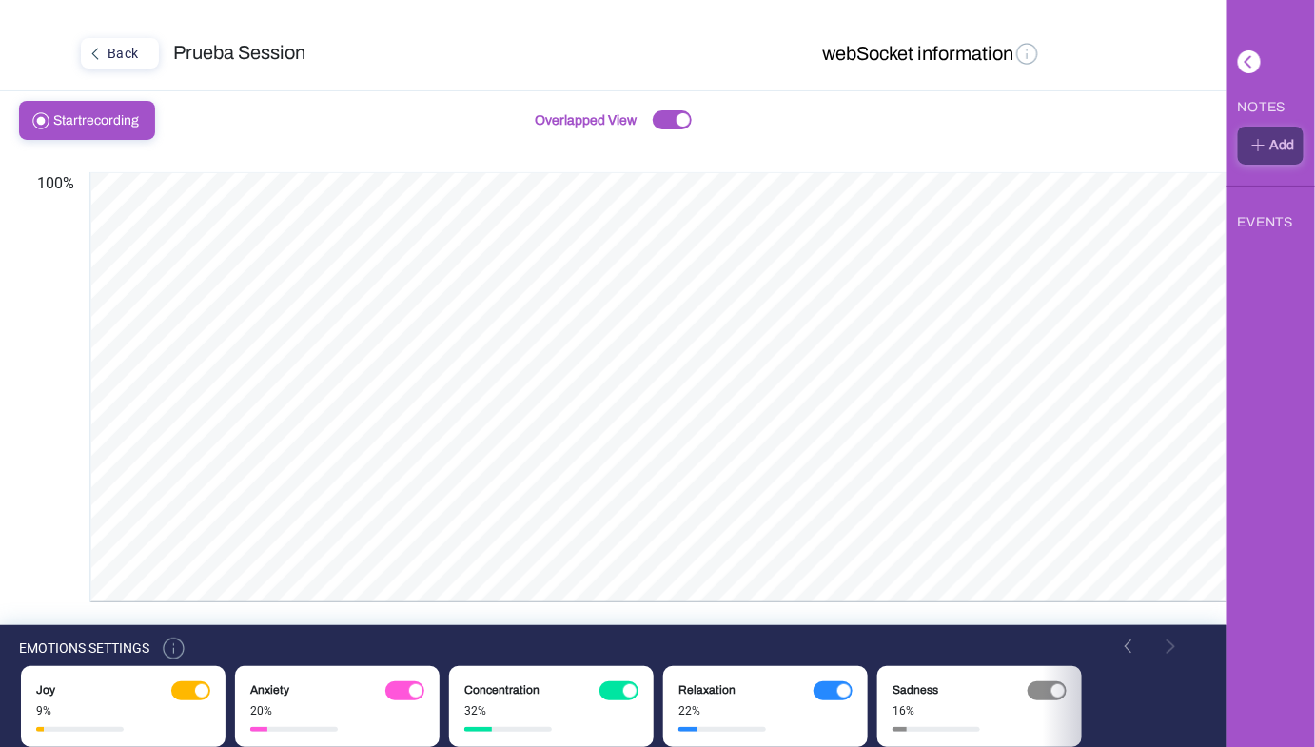
click at [1263, 143] on img at bounding box center [1258, 144] width 23 height 23
click at [1271, 225] on div "EVENTS" at bounding box center [1265, 221] width 55 height 29
click at [1262, 225] on div "EVENTS" at bounding box center [1265, 221] width 55 height 29
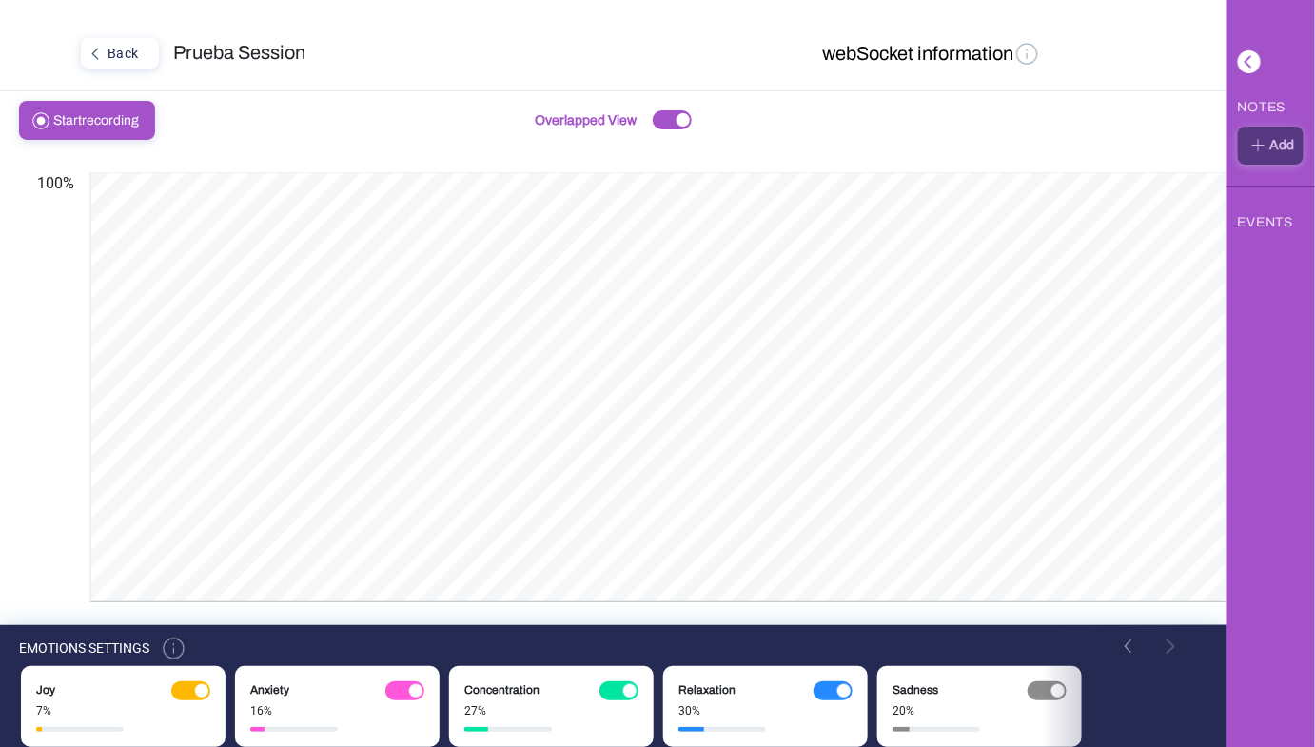
click at [1262, 225] on div "EVENTS" at bounding box center [1265, 221] width 55 height 29
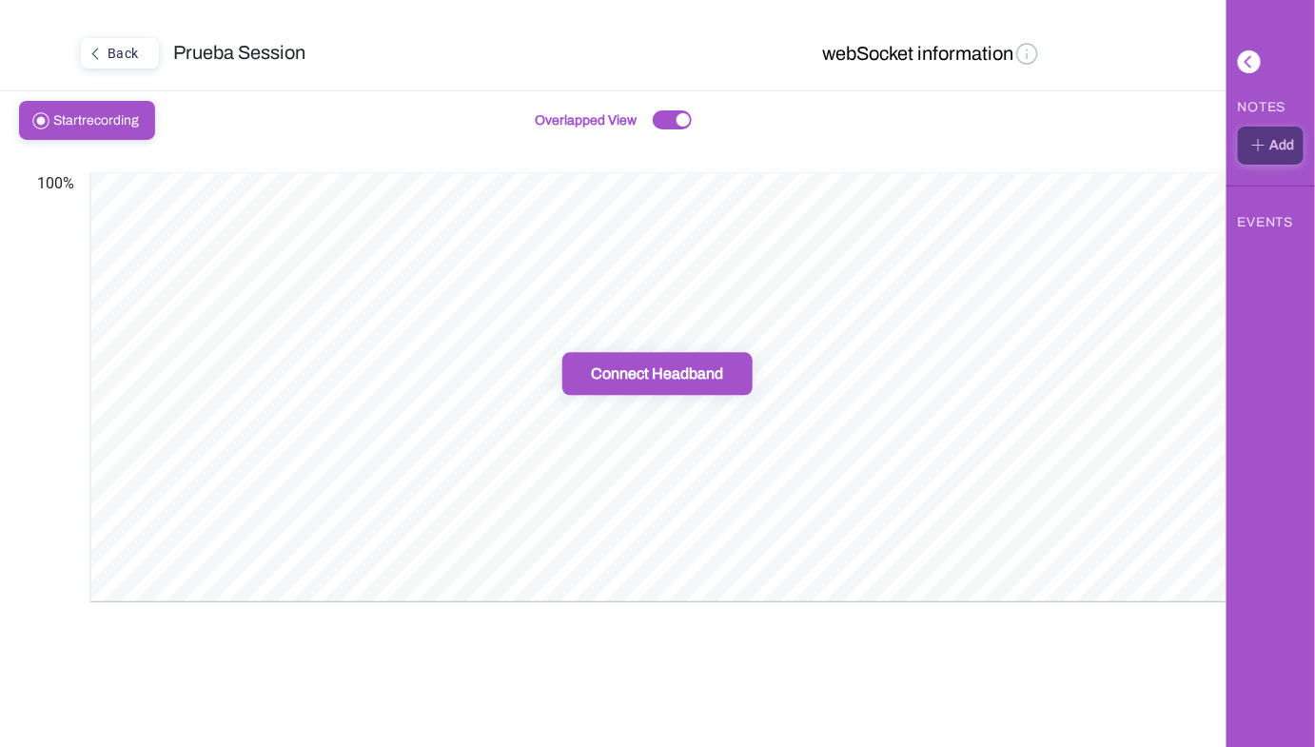
click at [140, 46] on div "Back" at bounding box center [118, 53] width 70 height 25
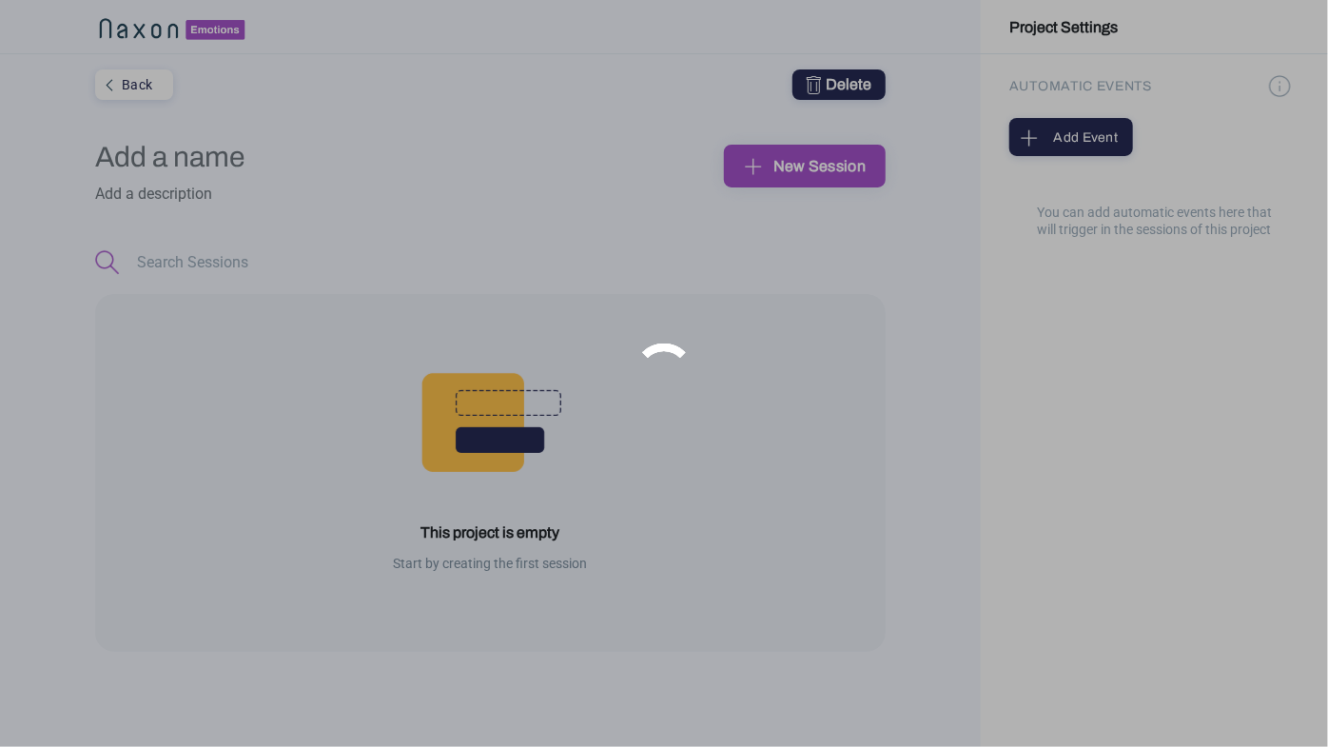
type input "Prueba"
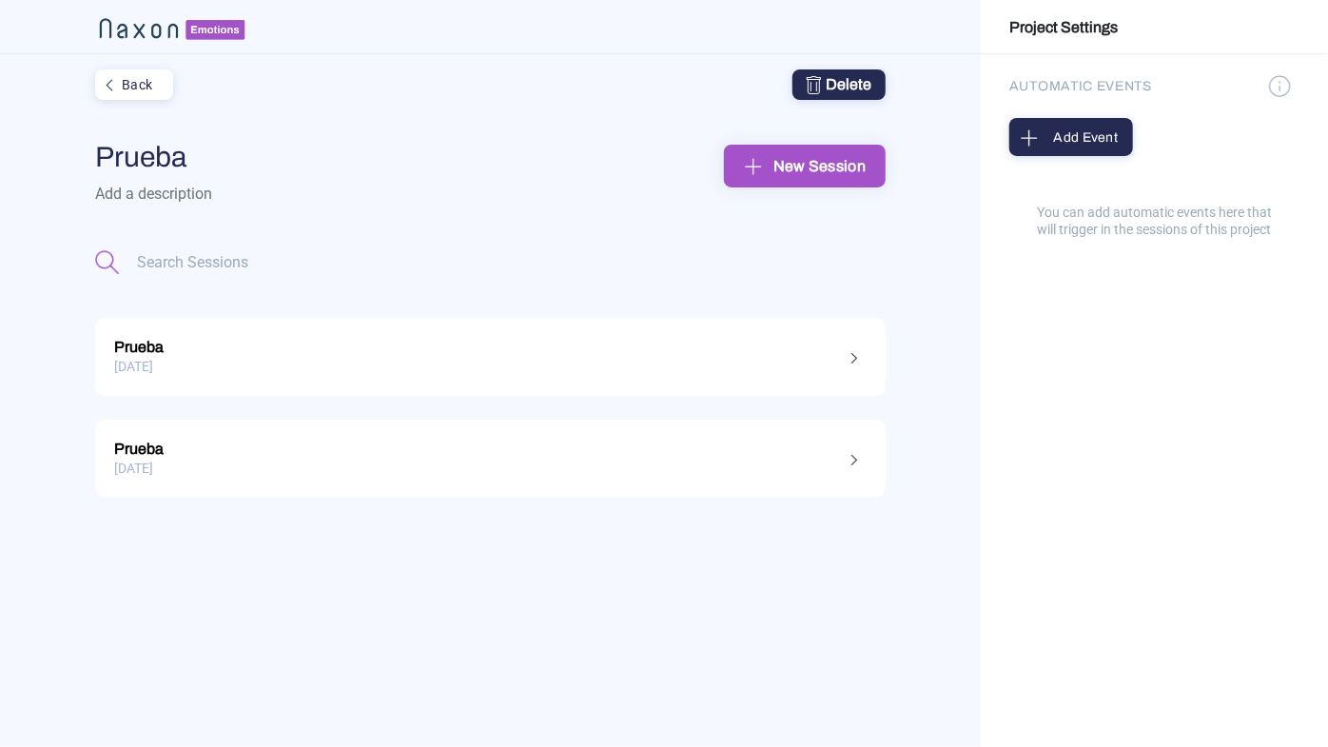
click at [131, 84] on div "Back" at bounding box center [132, 84] width 70 height 25
